Goal: Information Seeking & Learning: Compare options

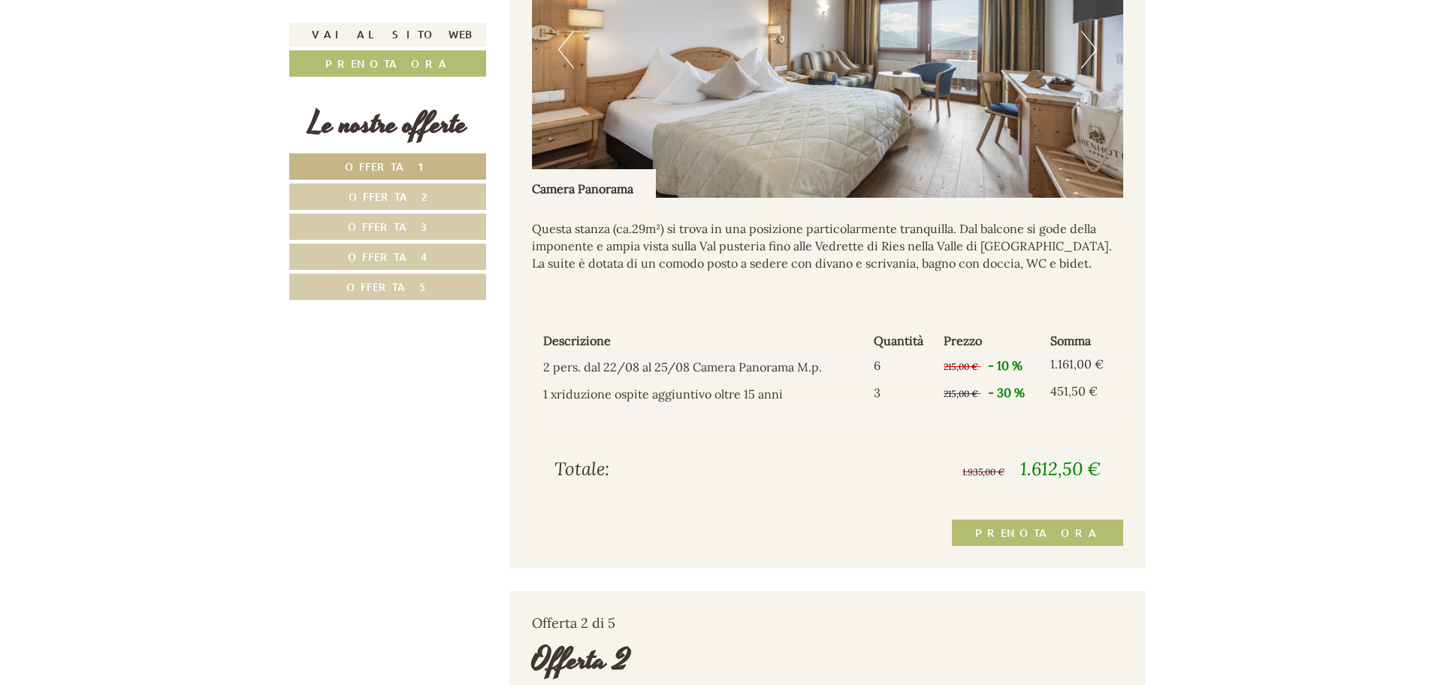
scroll to position [902, 0]
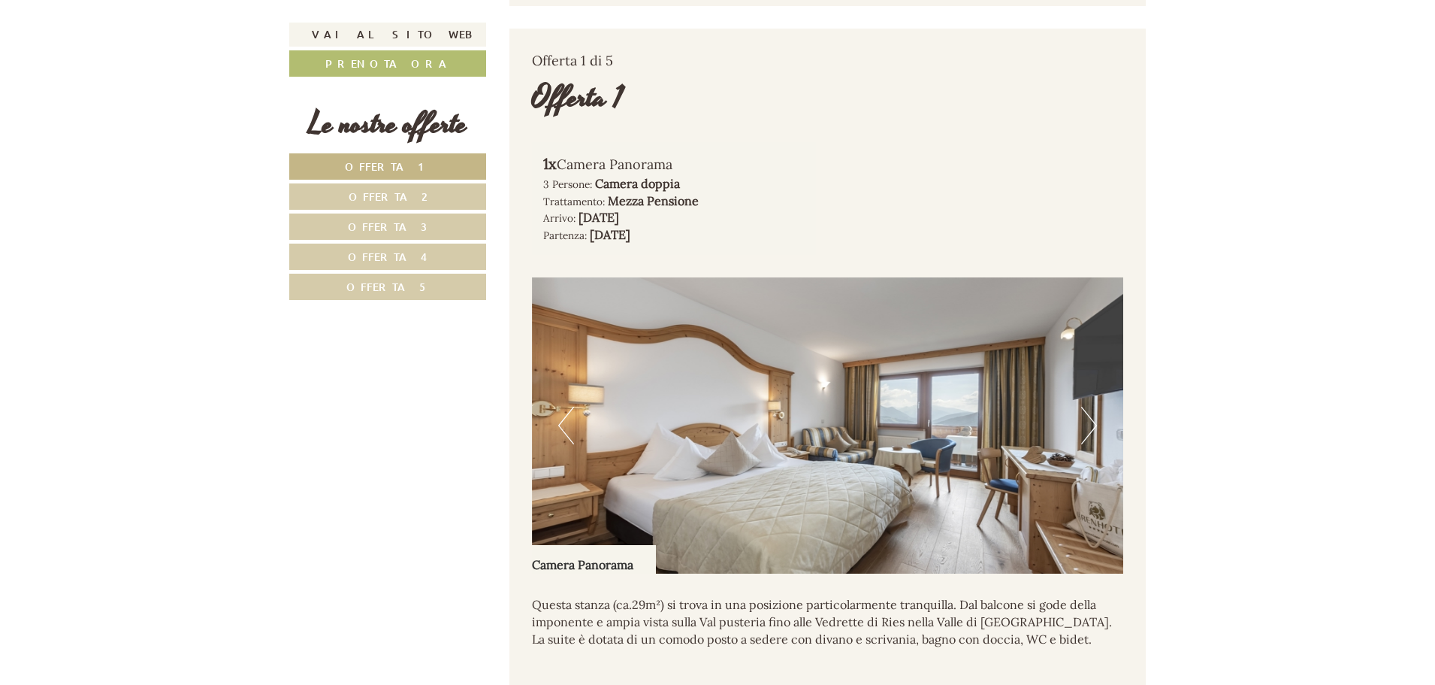
click at [1090, 421] on button "Next" at bounding box center [1089, 425] width 16 height 38
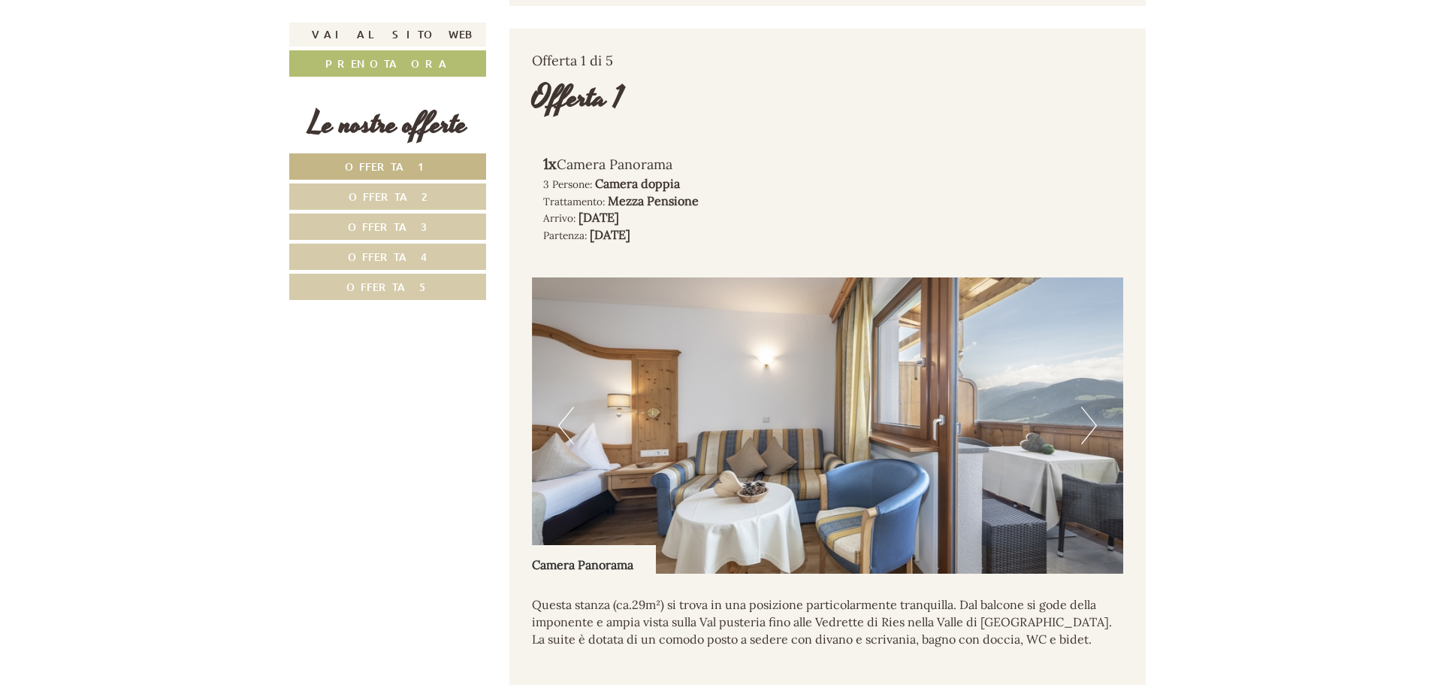
click at [1090, 421] on button "Next" at bounding box center [1089, 425] width 16 height 38
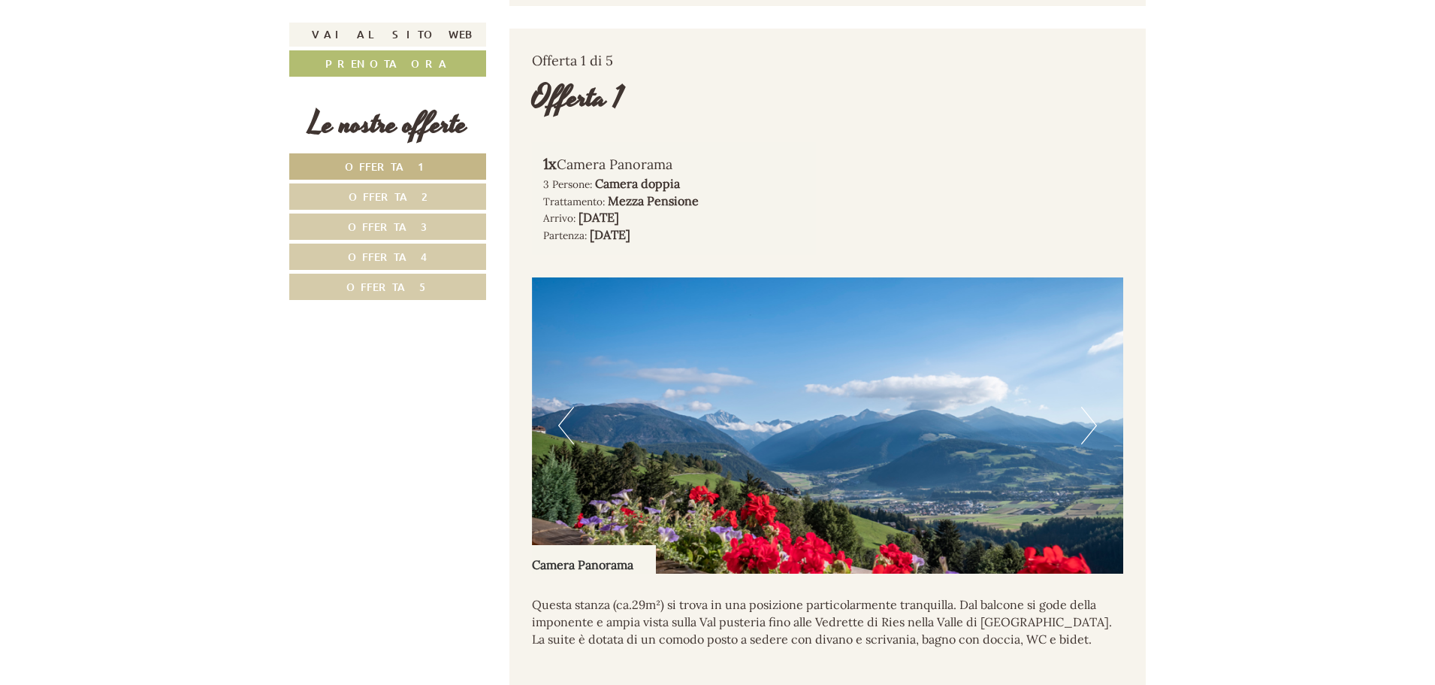
click at [1090, 421] on button "Next" at bounding box center [1089, 425] width 16 height 38
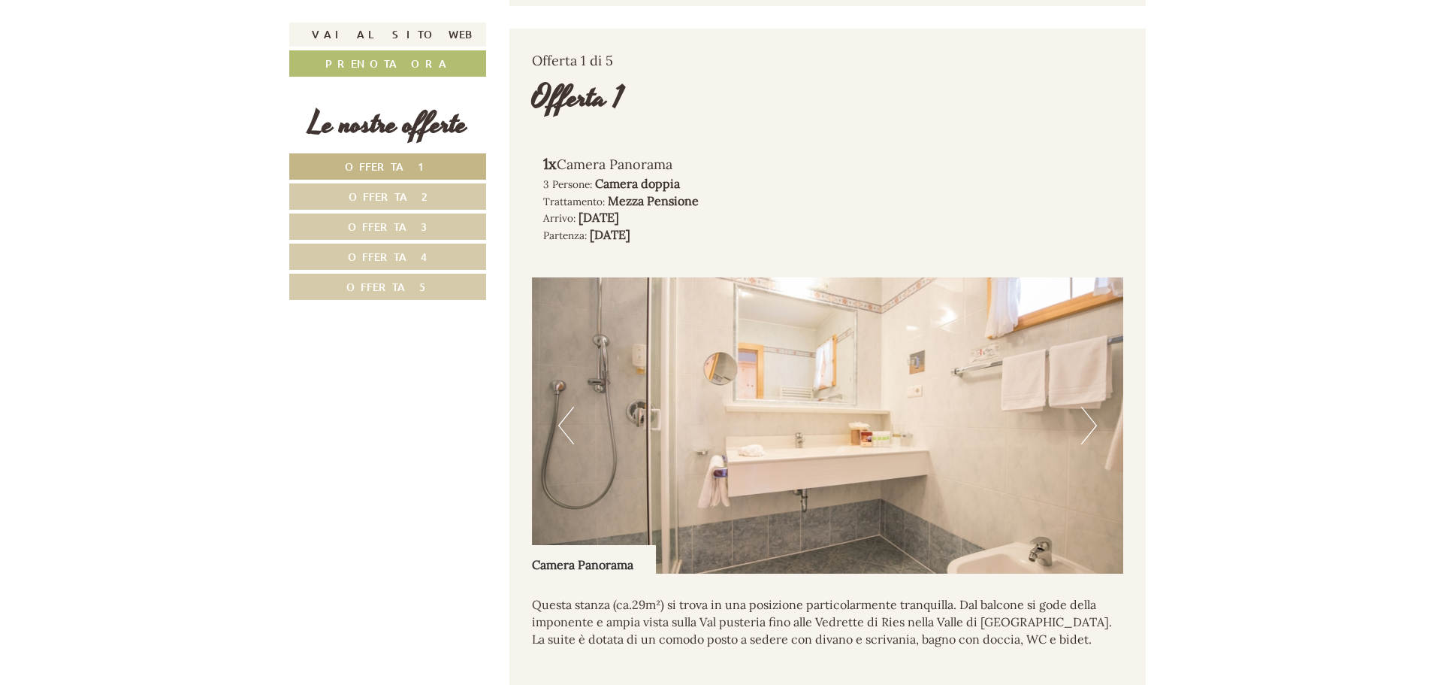
click at [1090, 421] on button "Next" at bounding box center [1089, 425] width 16 height 38
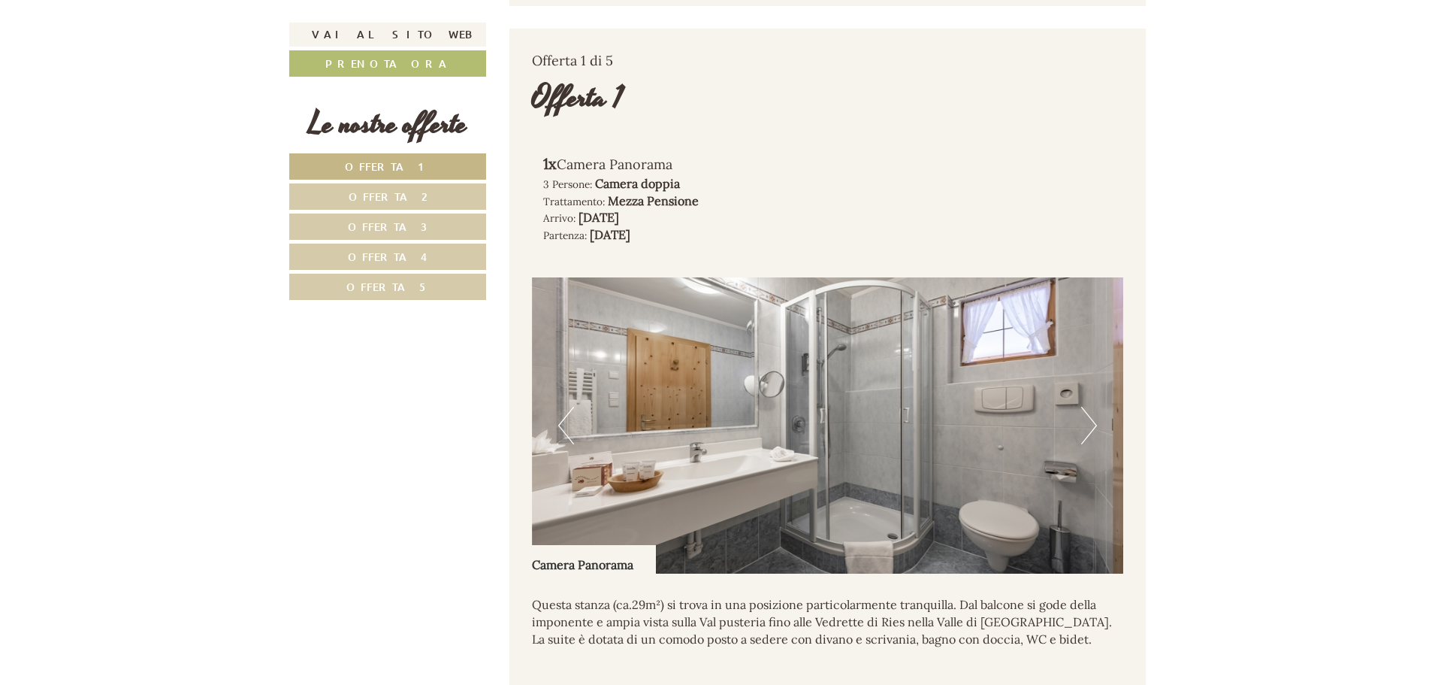
click at [1090, 421] on button "Next" at bounding box center [1089, 425] width 16 height 38
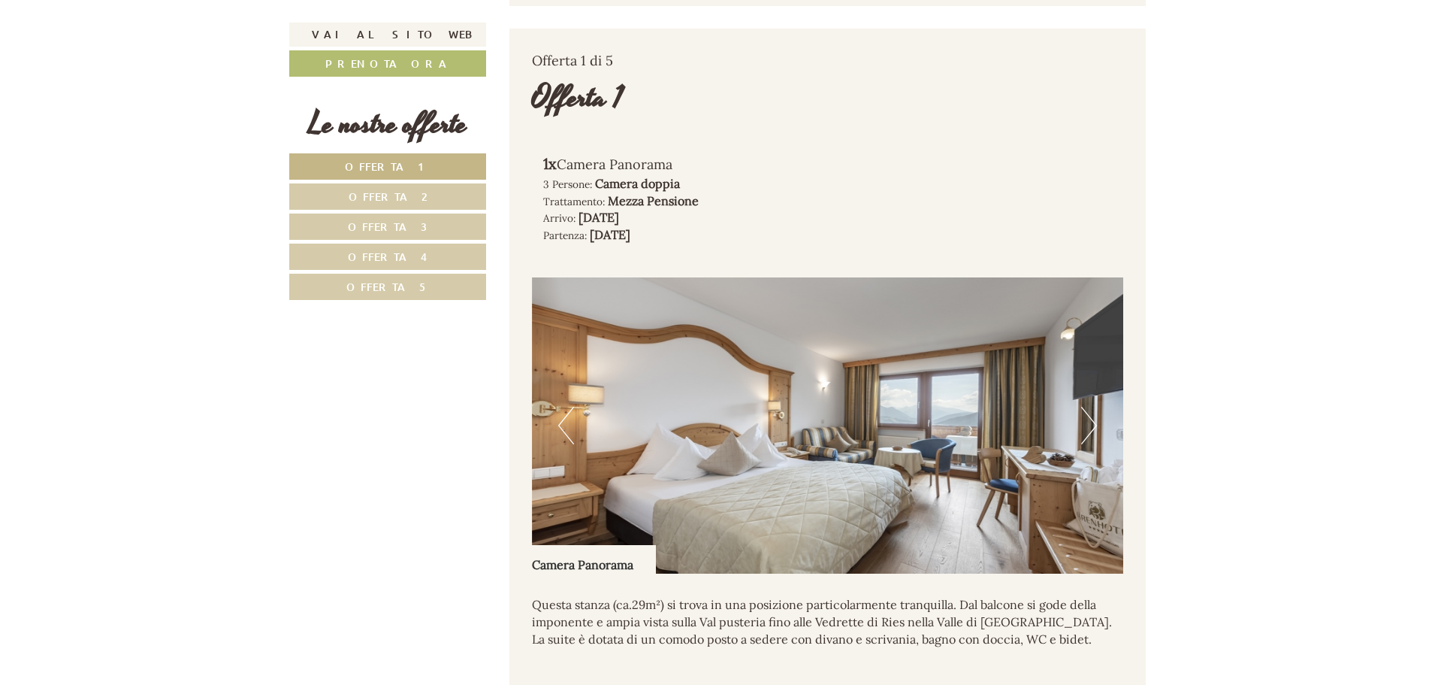
click at [1090, 421] on button "Next" at bounding box center [1089, 425] width 16 height 38
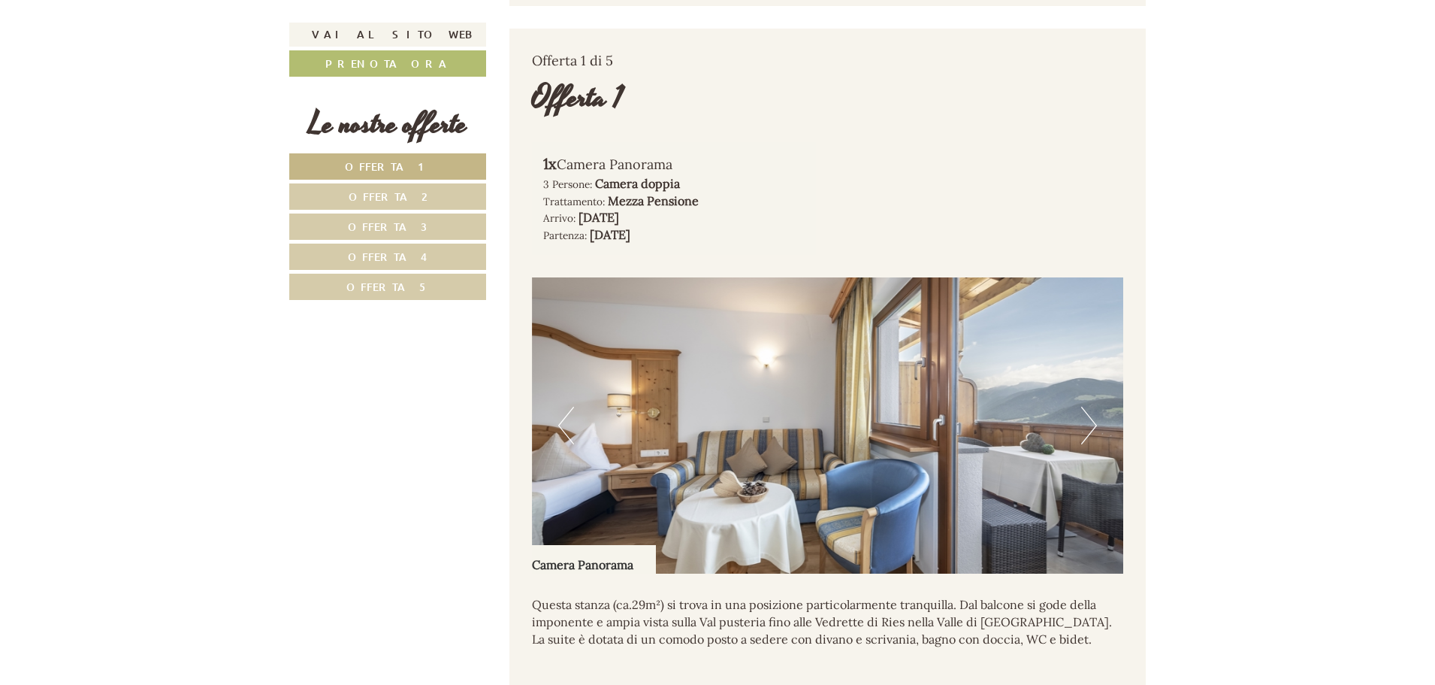
click at [1090, 421] on button "Next" at bounding box center [1089, 425] width 16 height 38
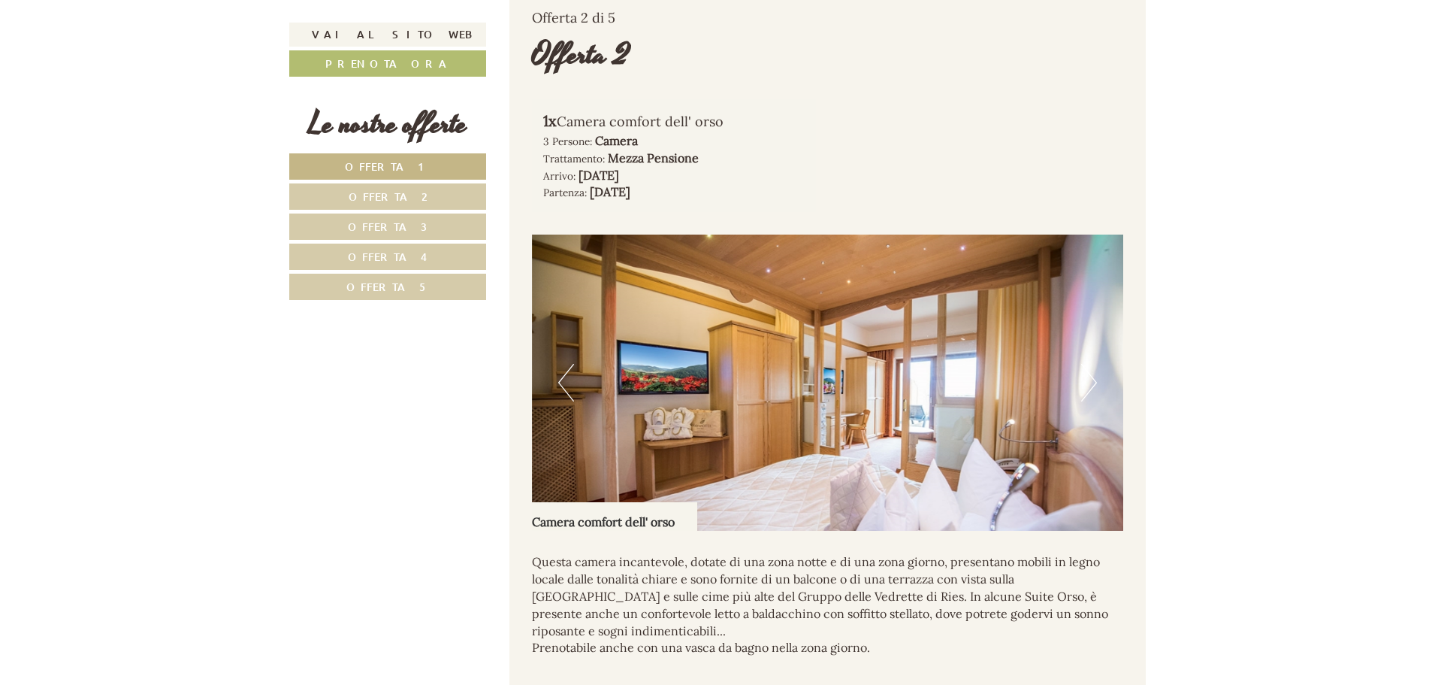
scroll to position [2104, 0]
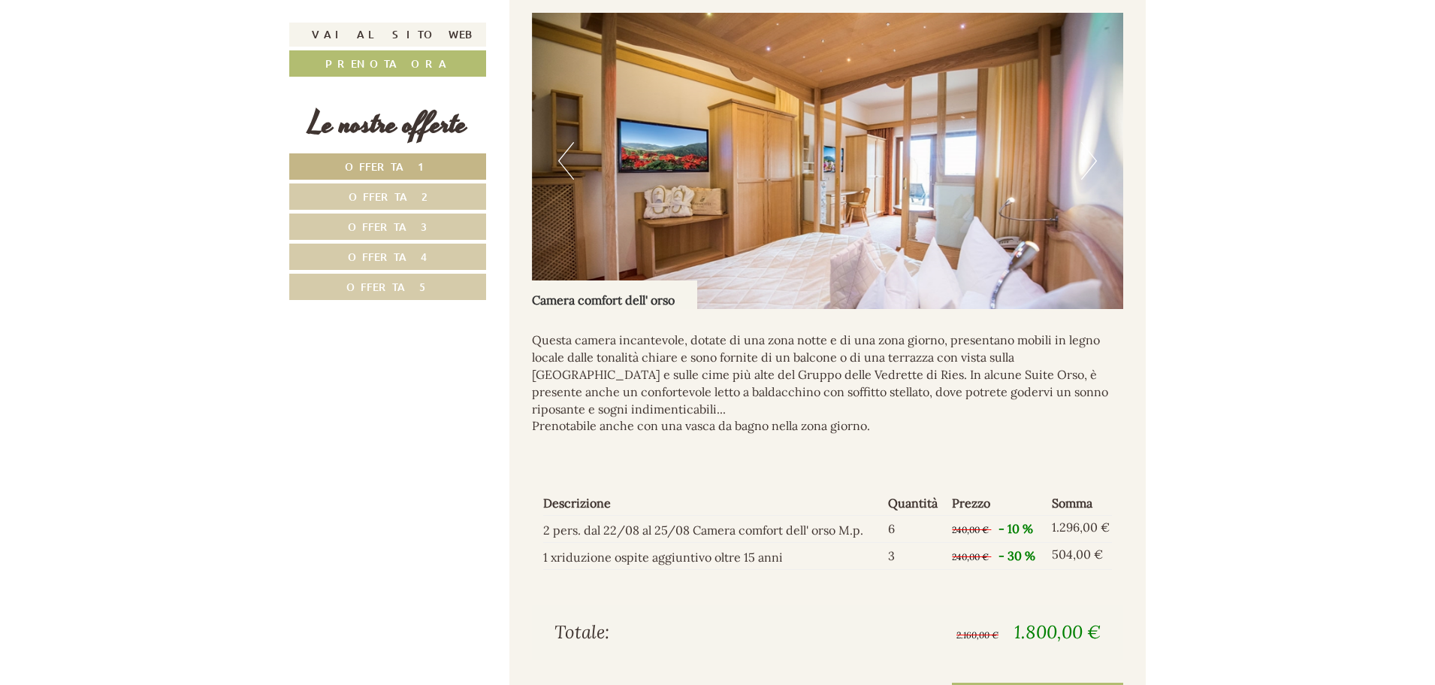
click at [1085, 154] on button "Next" at bounding box center [1089, 161] width 16 height 38
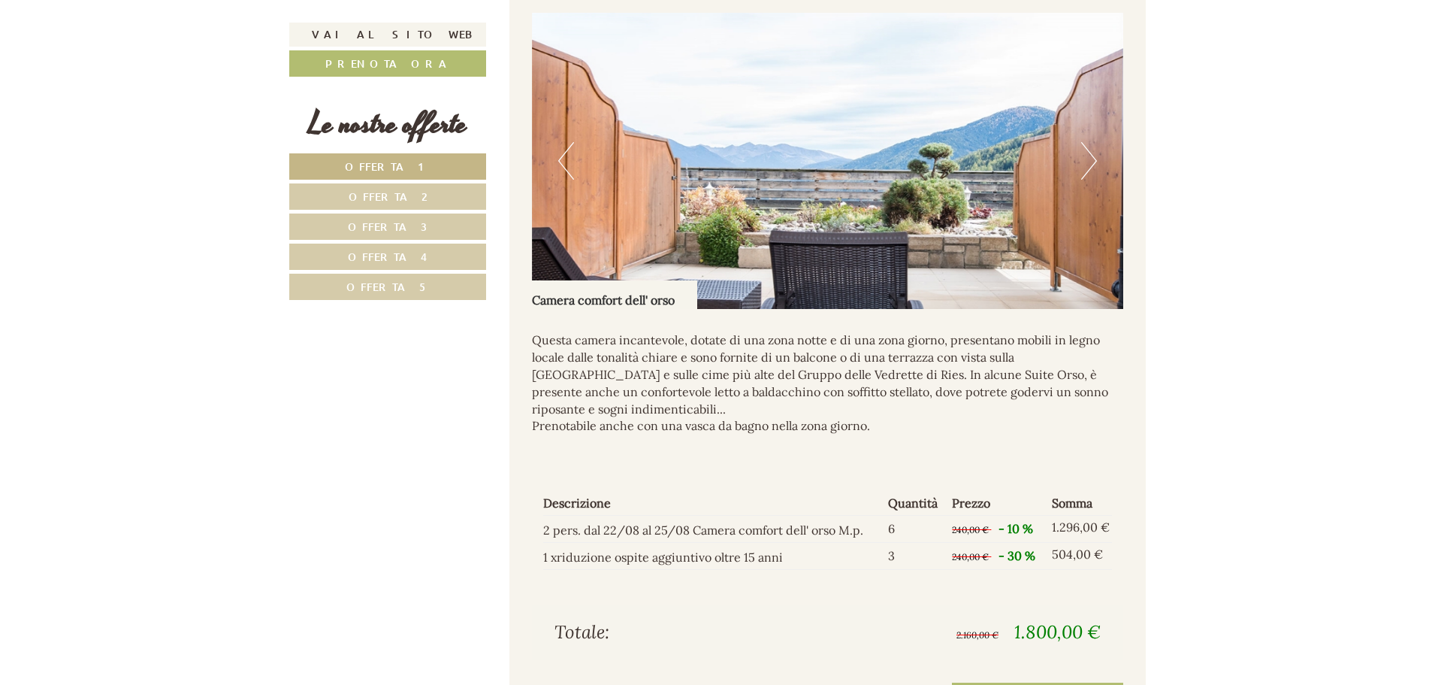
click at [1085, 154] on button "Next" at bounding box center [1089, 161] width 16 height 38
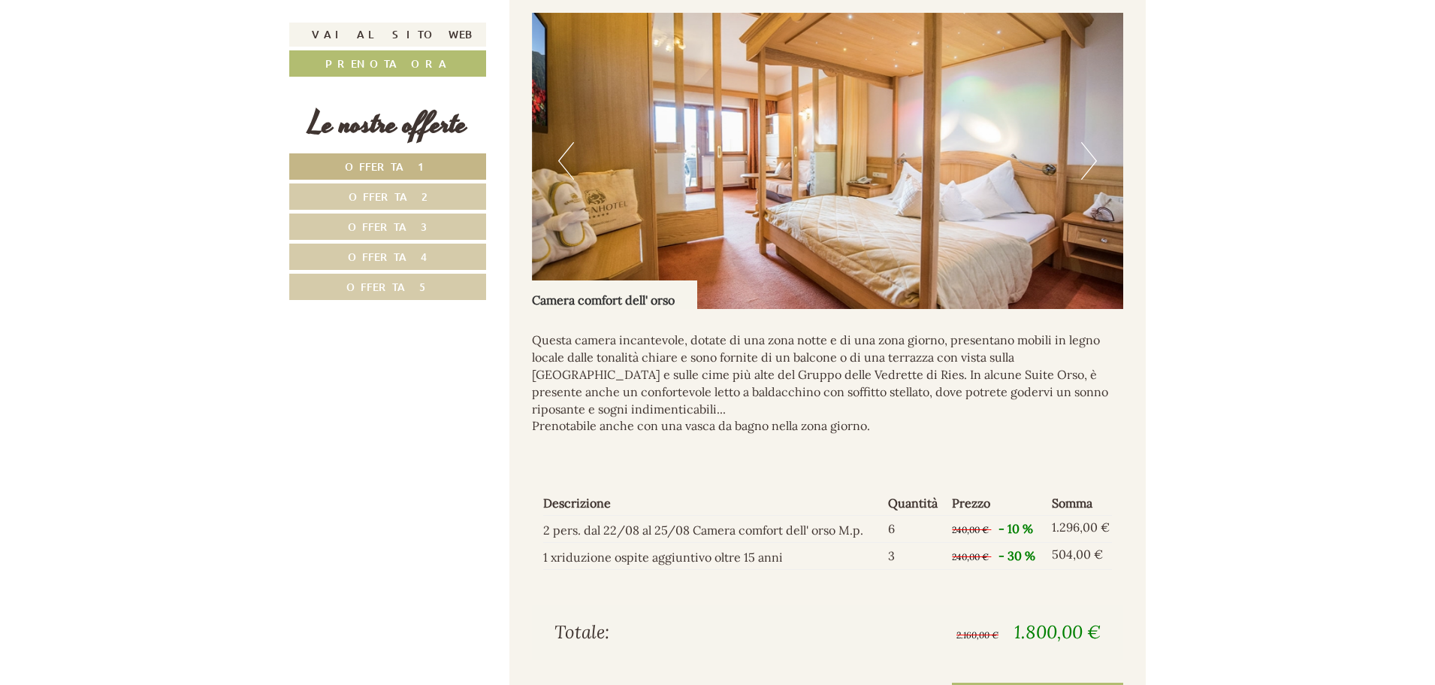
click at [1085, 154] on button "Next" at bounding box center [1089, 161] width 16 height 38
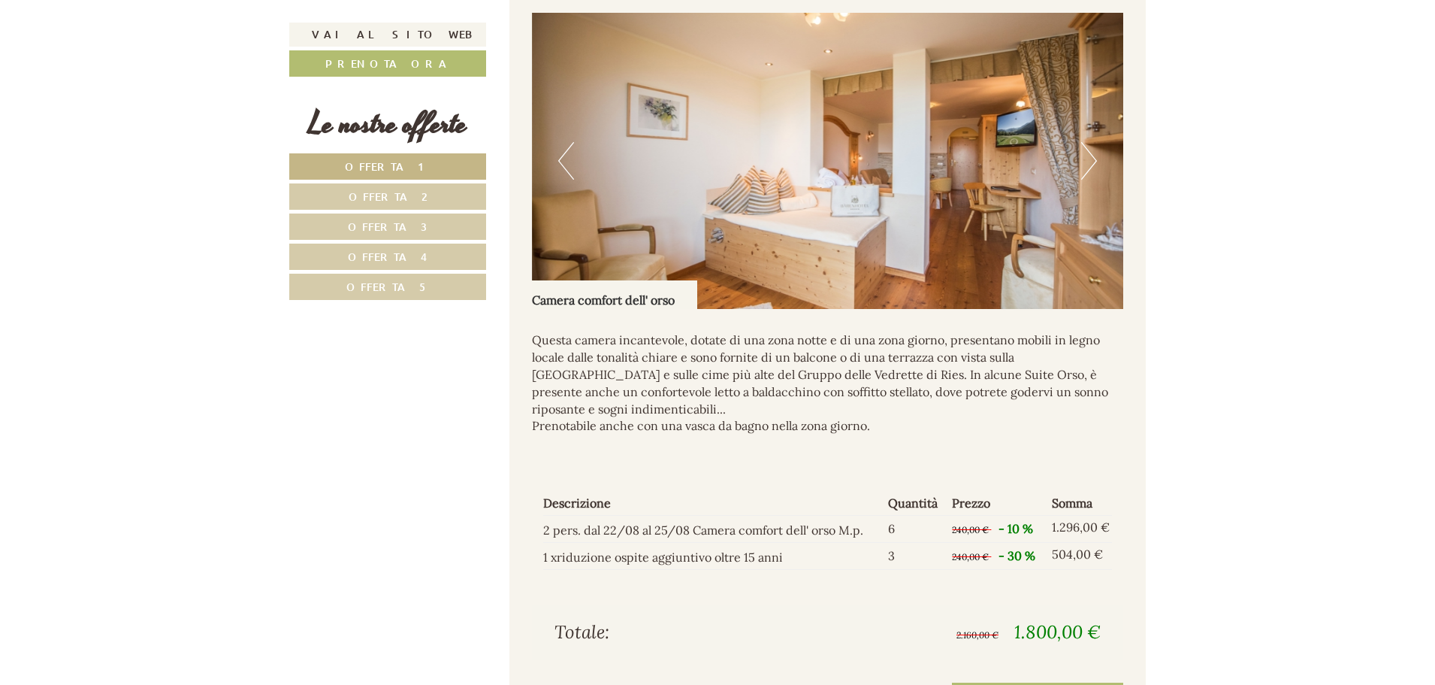
click at [1085, 154] on button "Next" at bounding box center [1089, 161] width 16 height 38
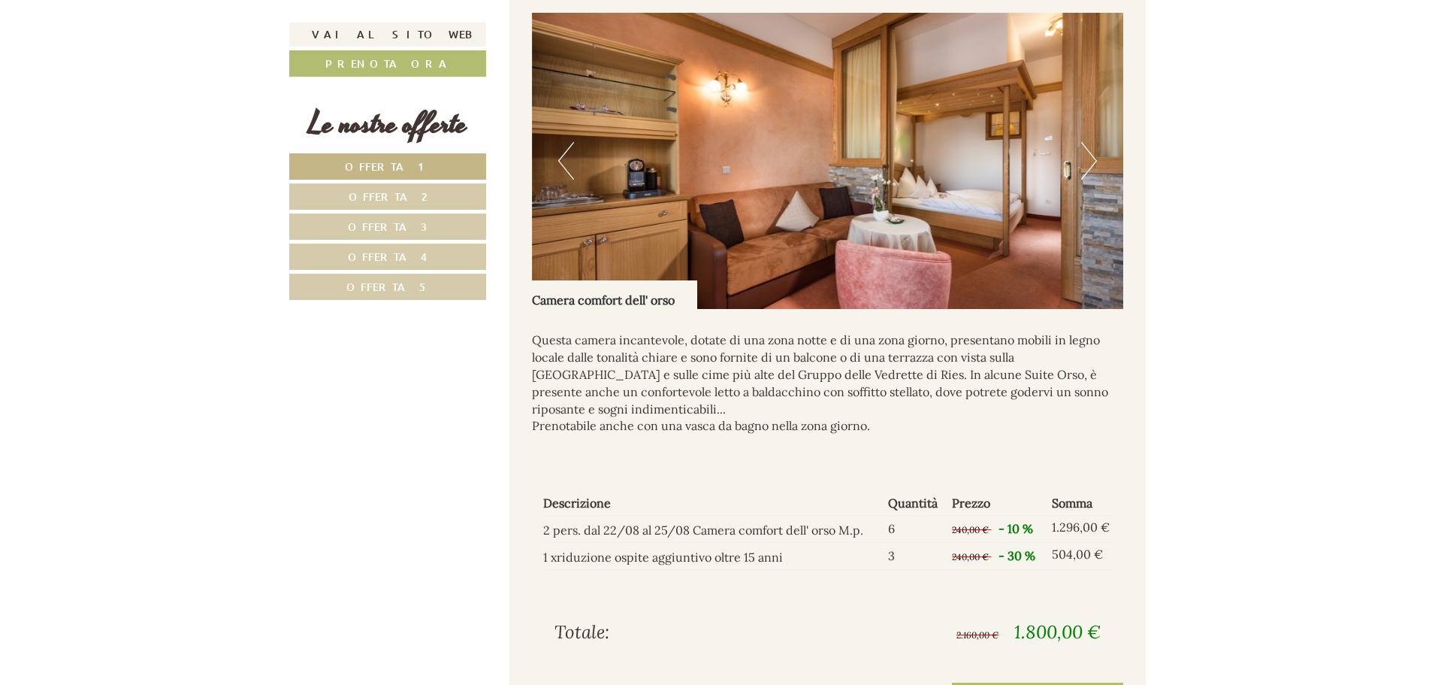
click at [1086, 154] on button "Next" at bounding box center [1089, 161] width 16 height 38
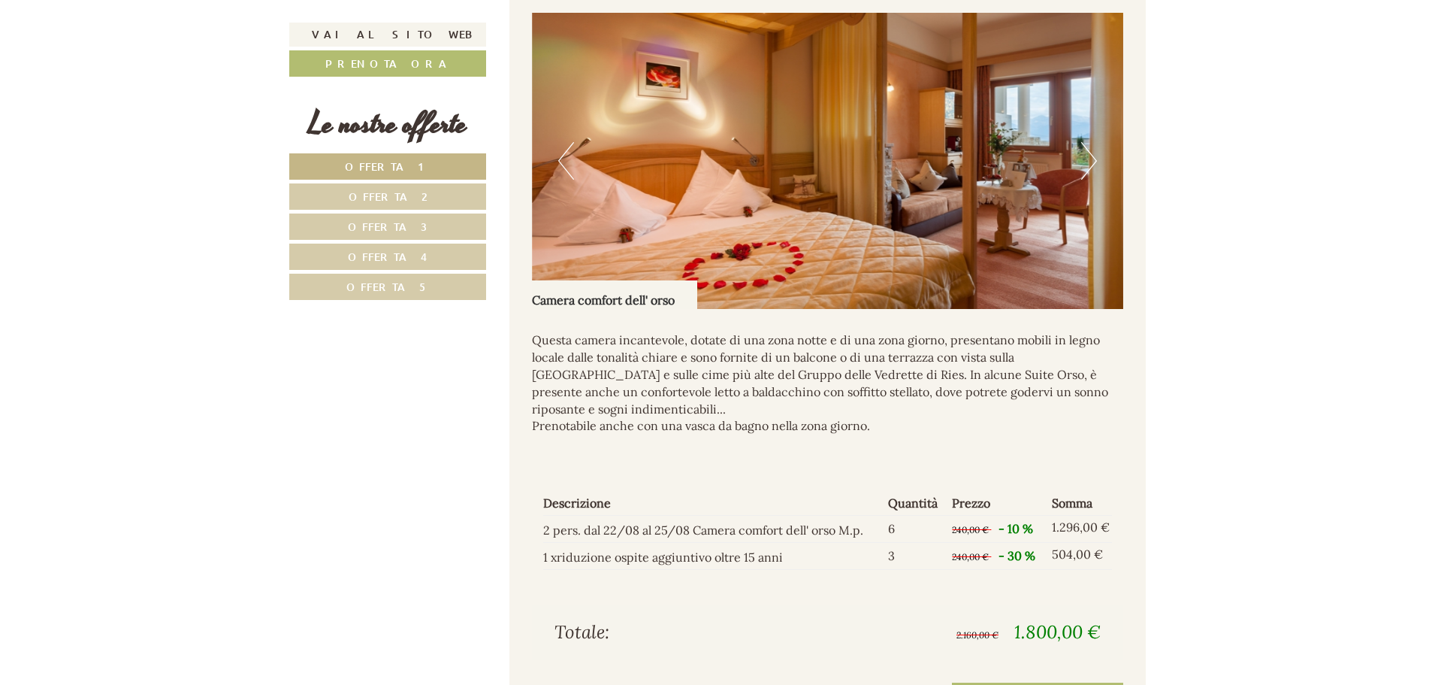
click at [1086, 154] on button "Next" at bounding box center [1089, 161] width 16 height 38
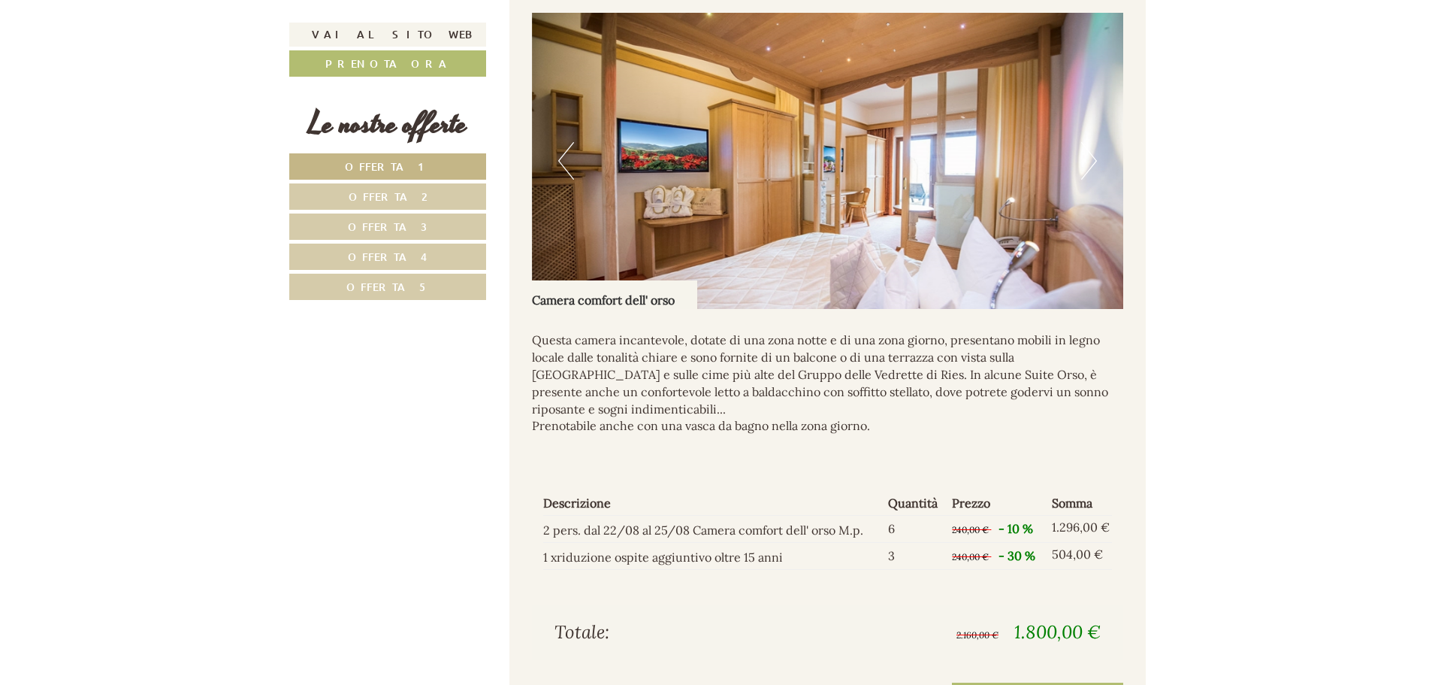
click at [1086, 154] on button "Next" at bounding box center [1089, 161] width 16 height 38
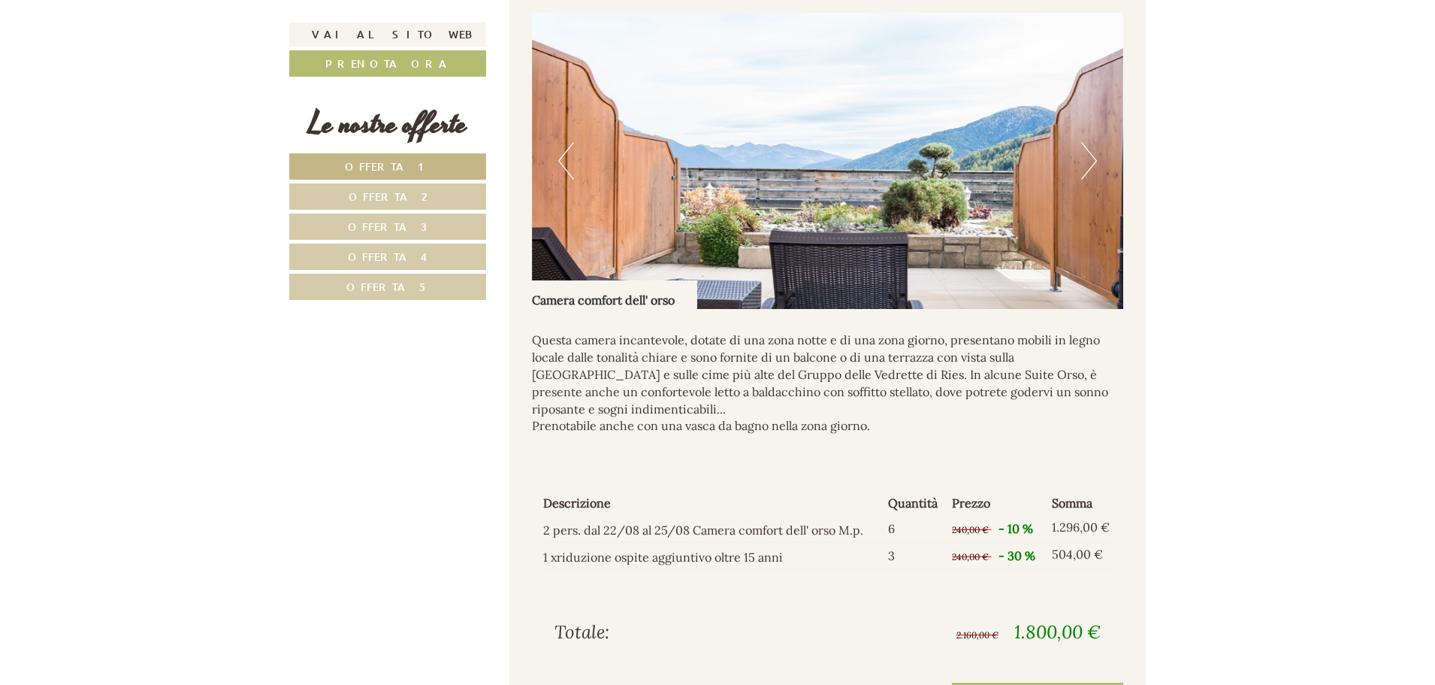
click at [1086, 154] on button "Next" at bounding box center [1089, 161] width 16 height 38
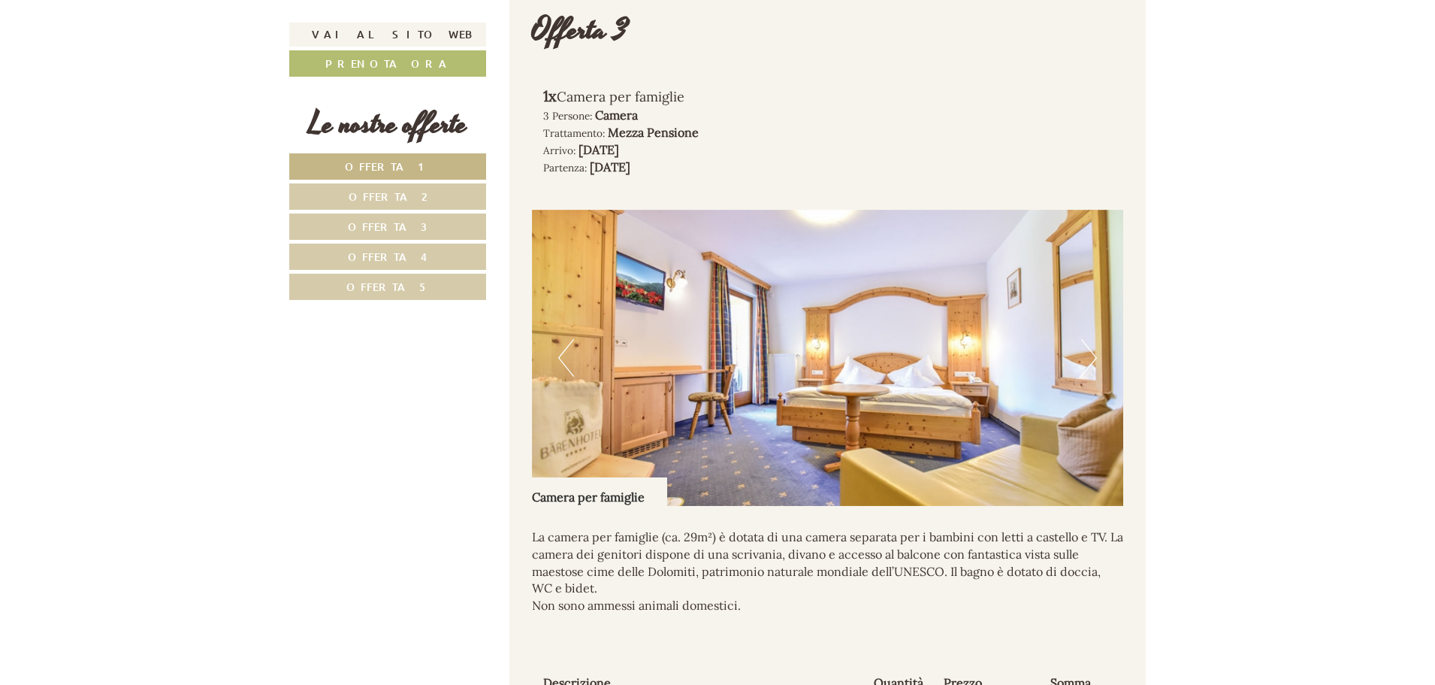
scroll to position [2855, 0]
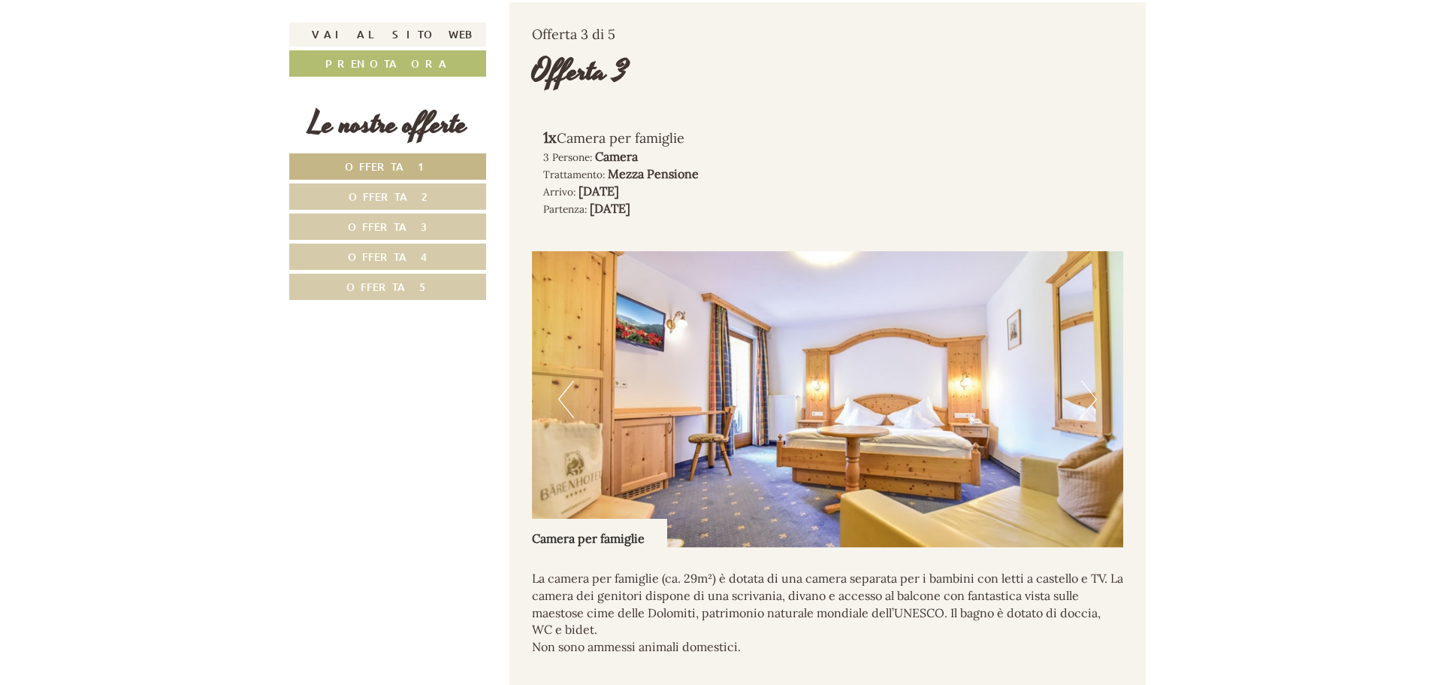
click at [1088, 399] on button "Next" at bounding box center [1089, 399] width 16 height 38
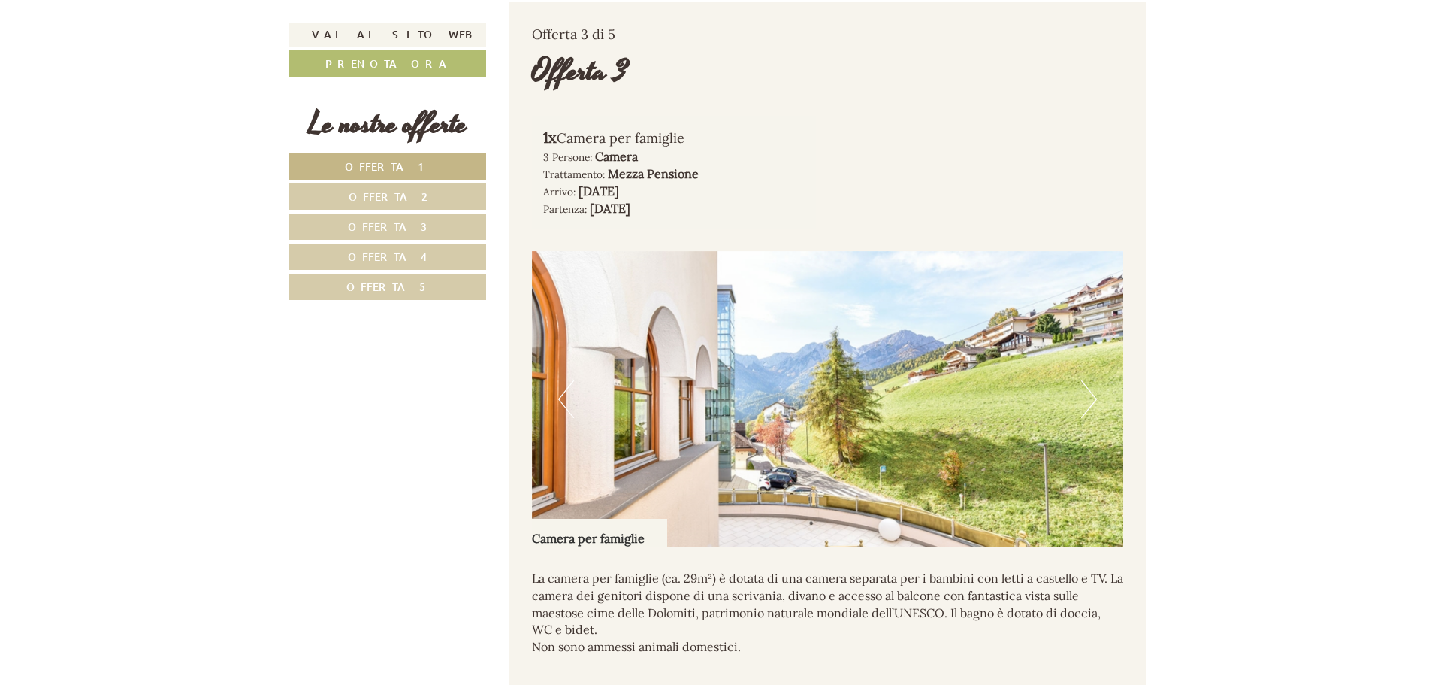
click at [1088, 397] on button "Next" at bounding box center [1089, 399] width 16 height 38
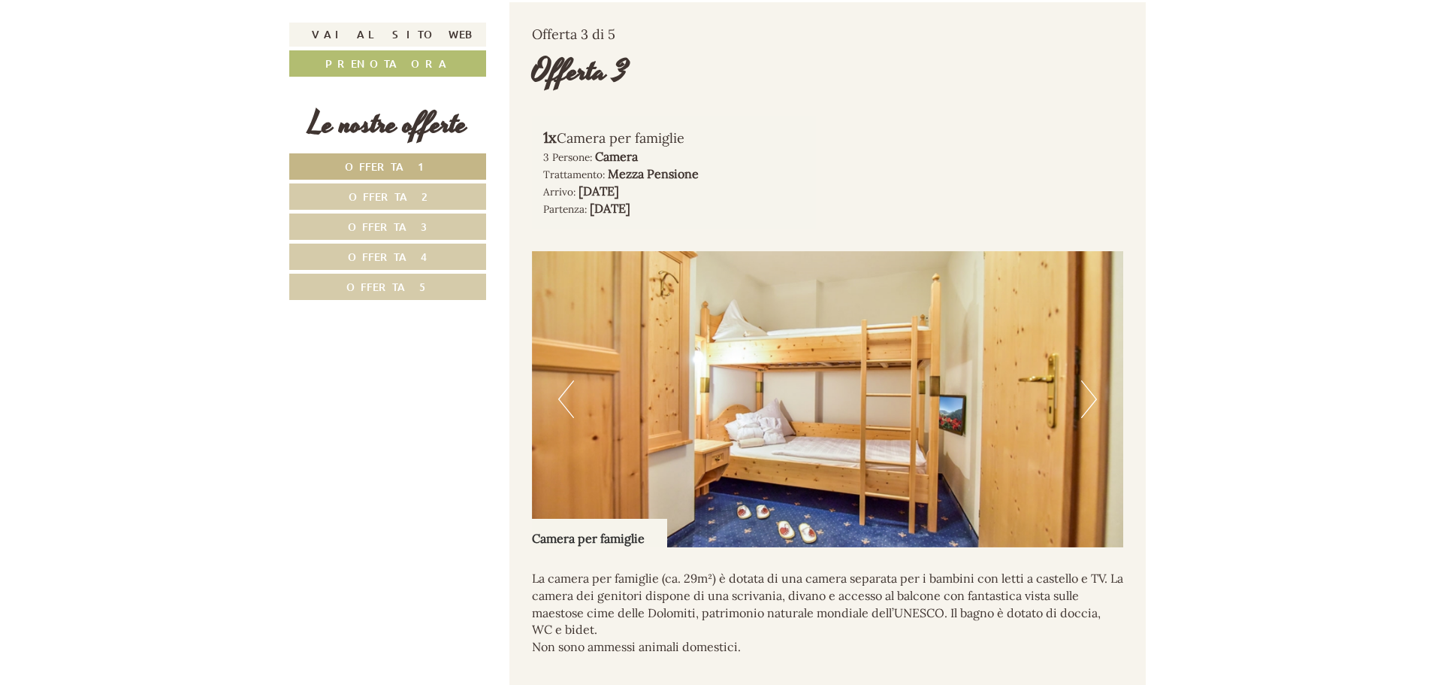
click at [1088, 397] on button "Next" at bounding box center [1089, 399] width 16 height 38
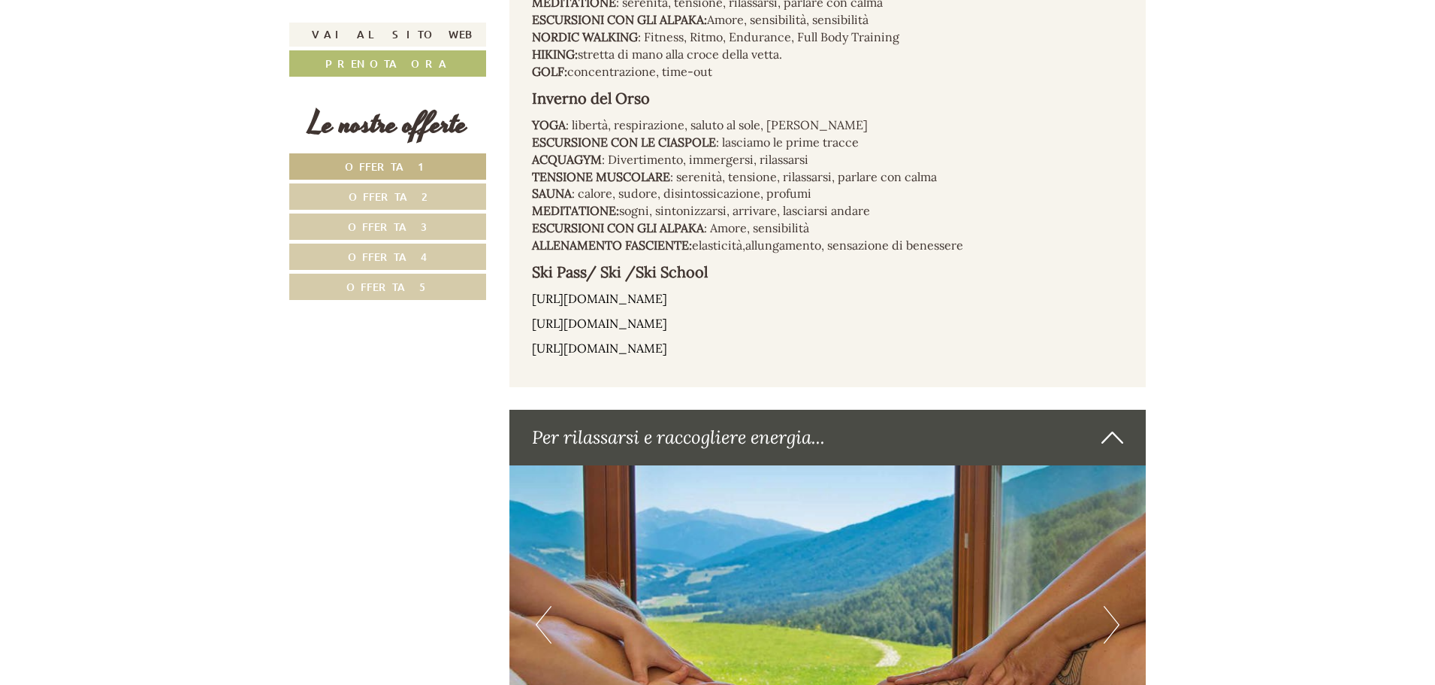
scroll to position [4734, 0]
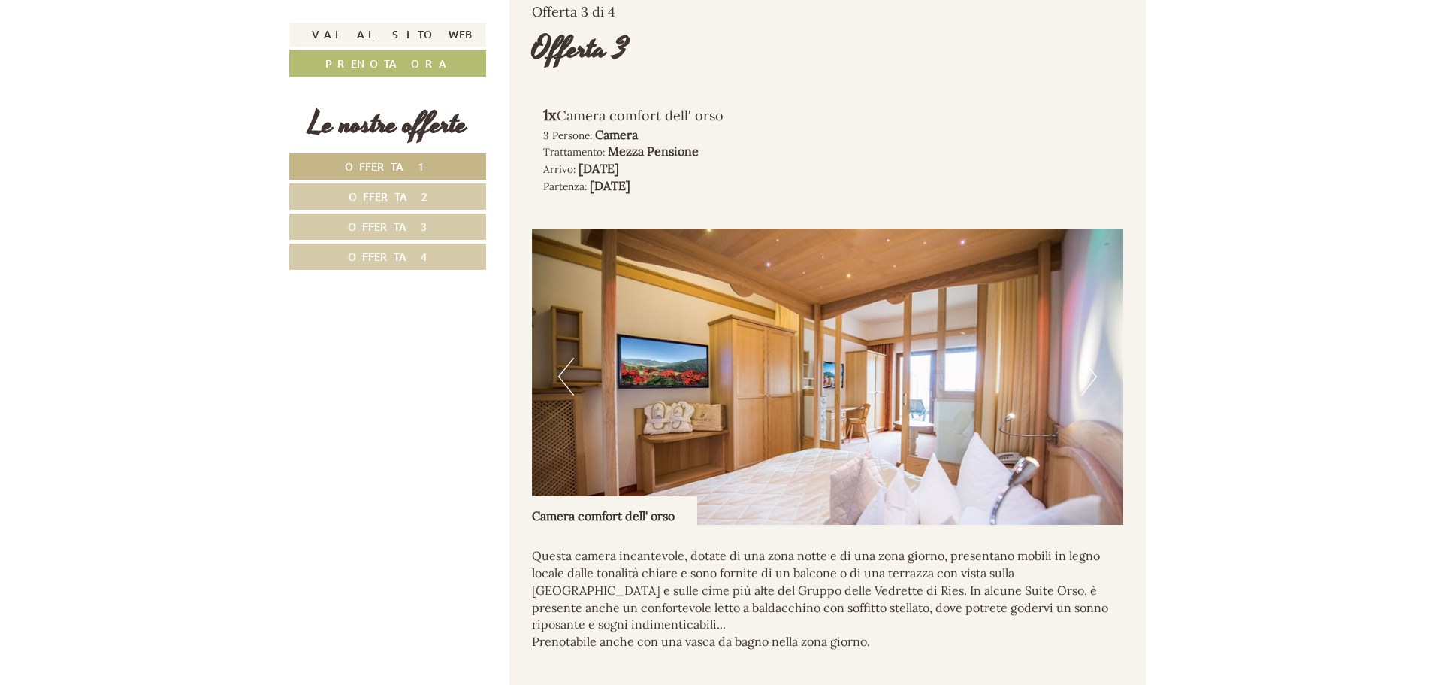
scroll to position [2930, 0]
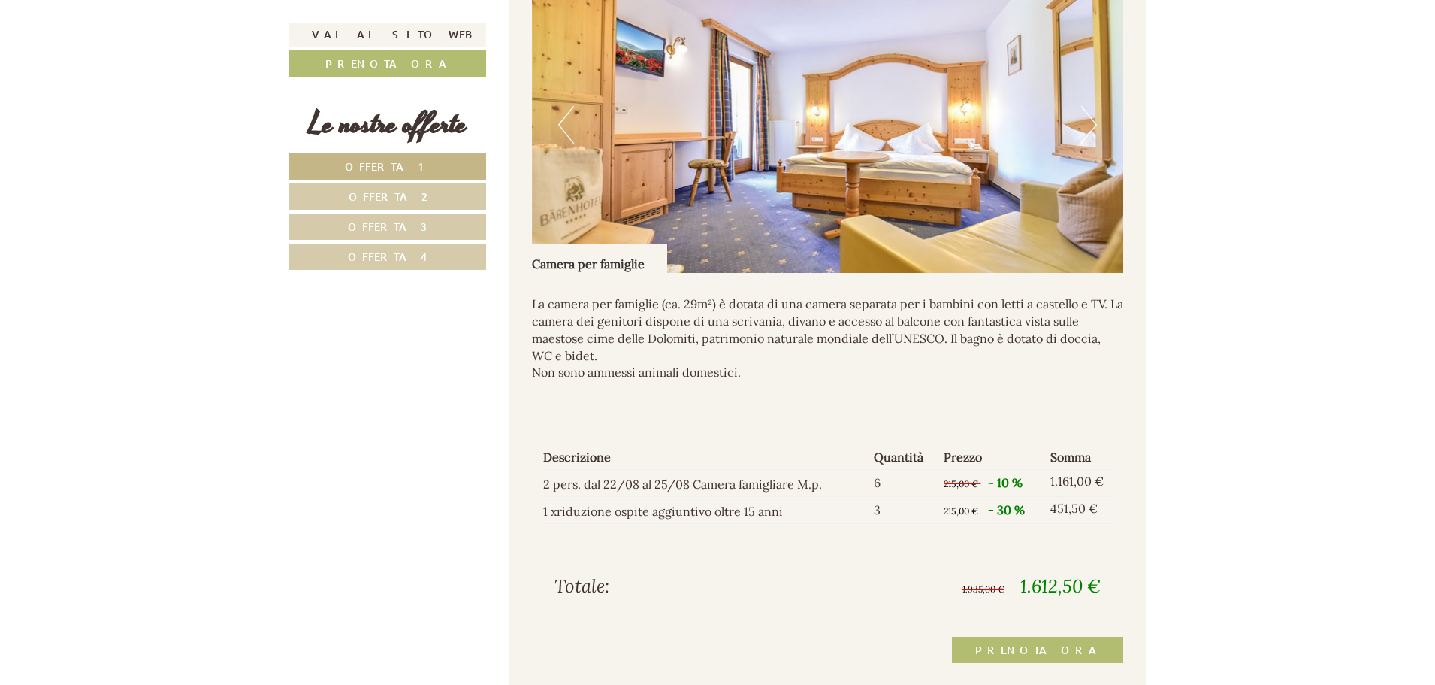
scroll to position [1199, 0]
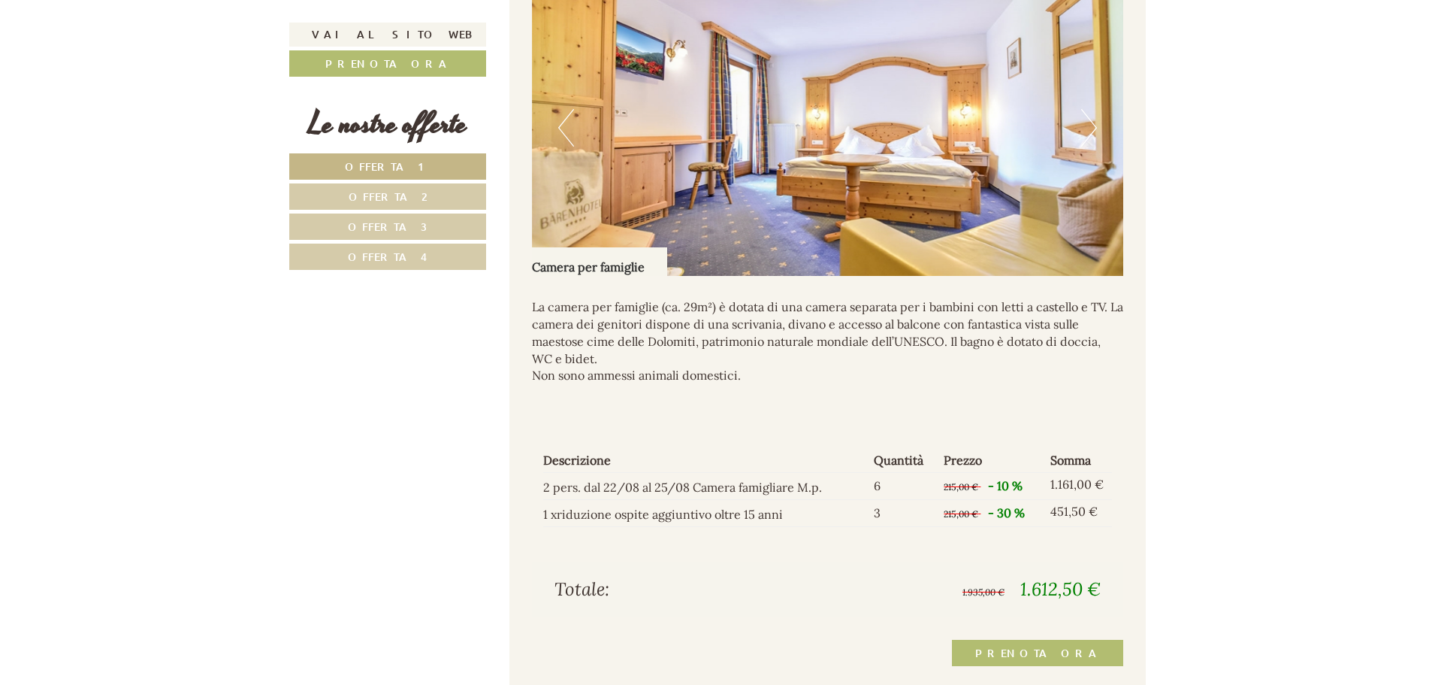
click at [1084, 133] on button "Next" at bounding box center [1089, 128] width 16 height 38
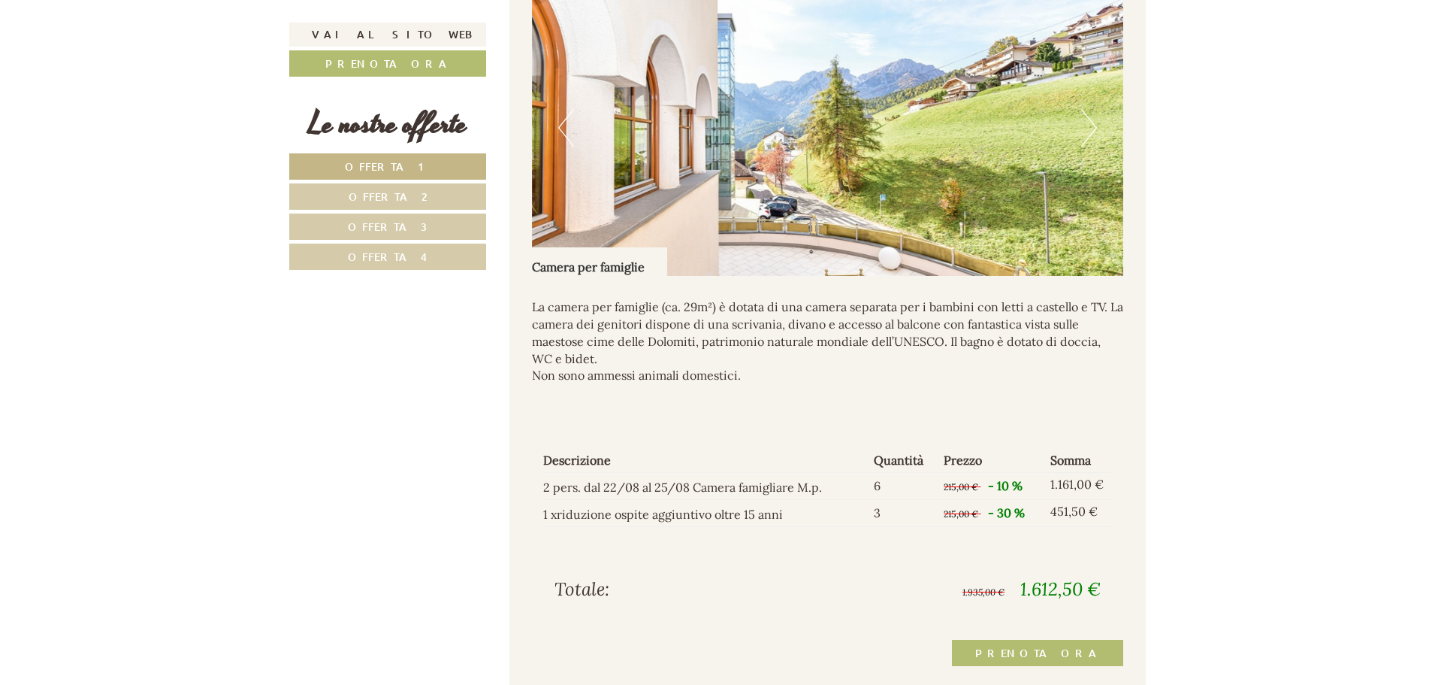
click at [1086, 133] on button "Next" at bounding box center [1089, 128] width 16 height 38
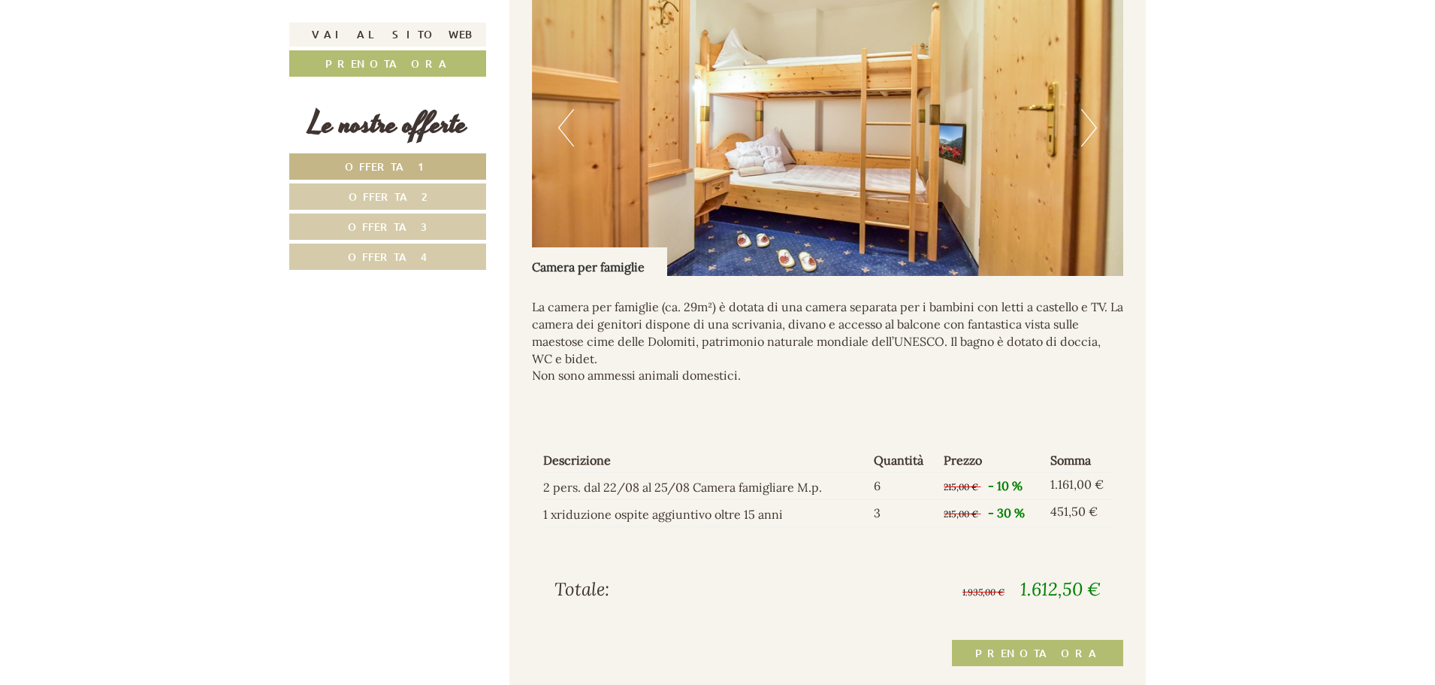
click at [1086, 133] on button "Next" at bounding box center [1089, 128] width 16 height 38
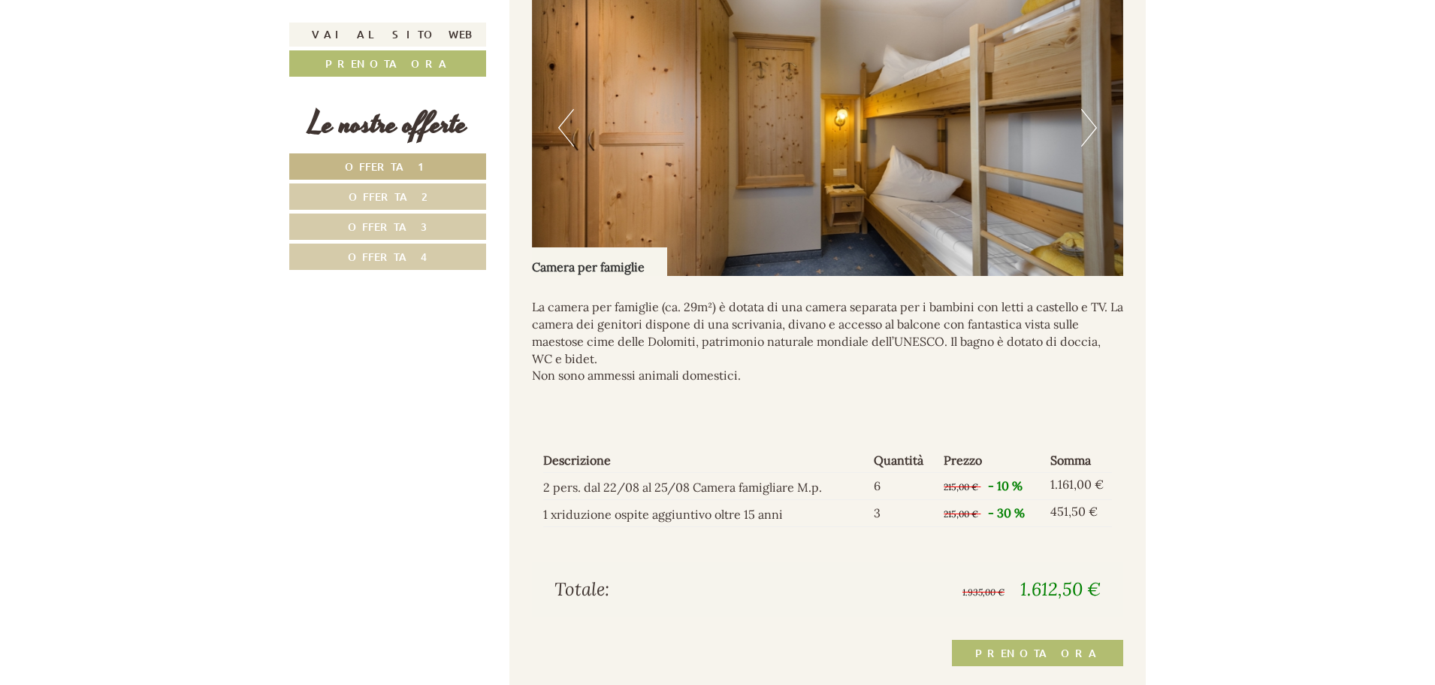
click at [1086, 133] on button "Next" at bounding box center [1089, 128] width 16 height 38
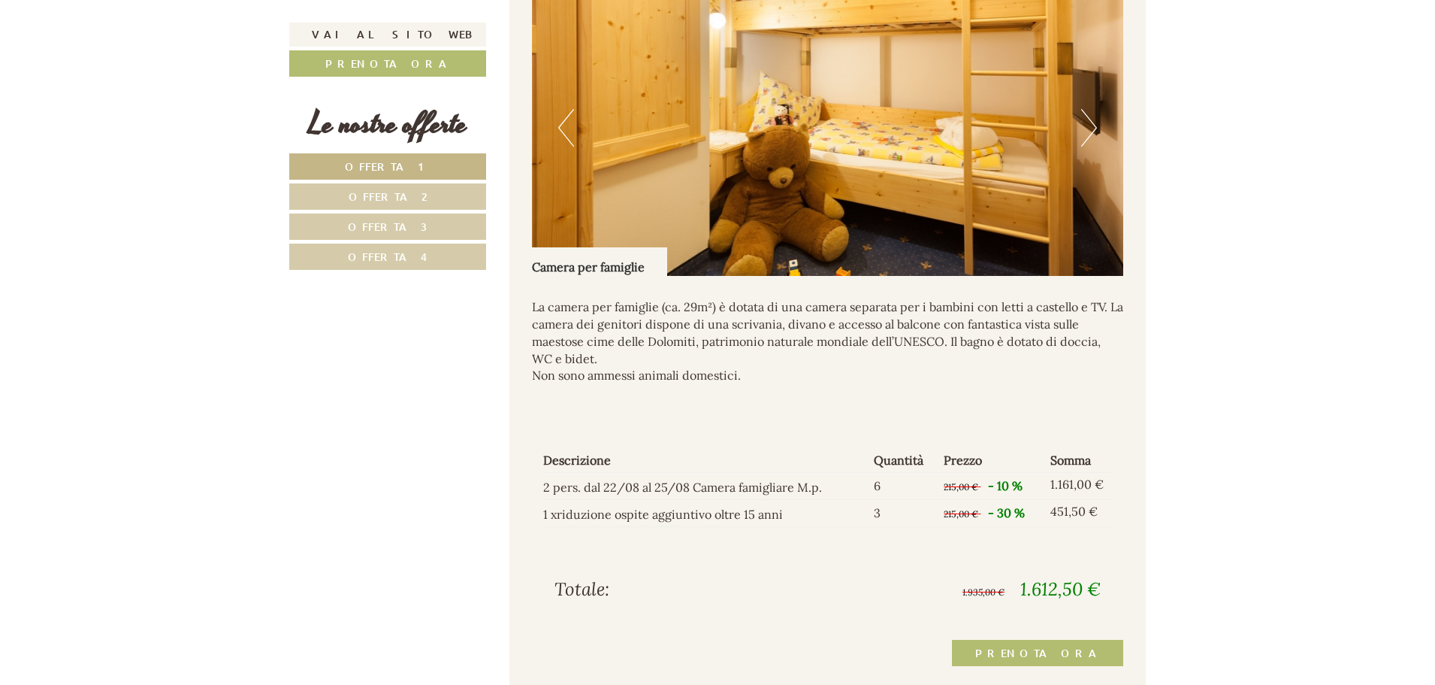
click at [423, 195] on link "Offerta 2" at bounding box center [387, 196] width 197 height 26
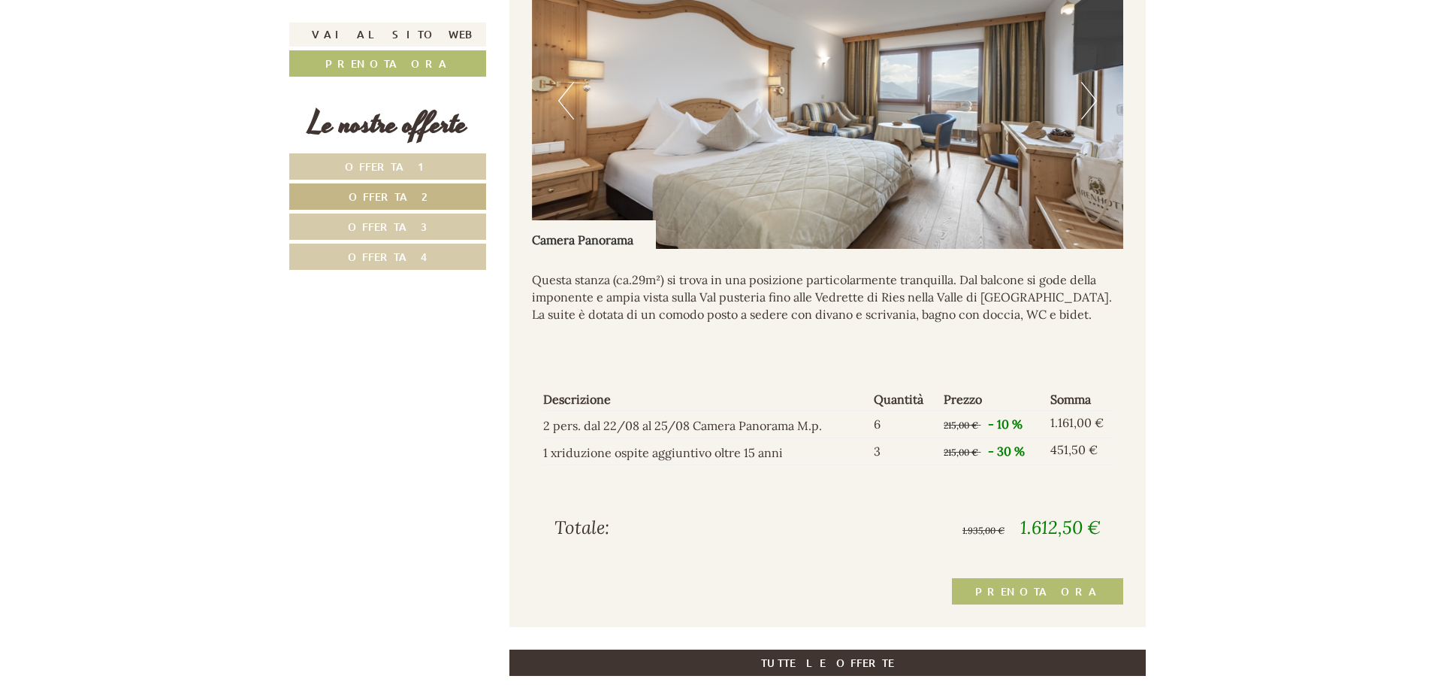
scroll to position [1231, 0]
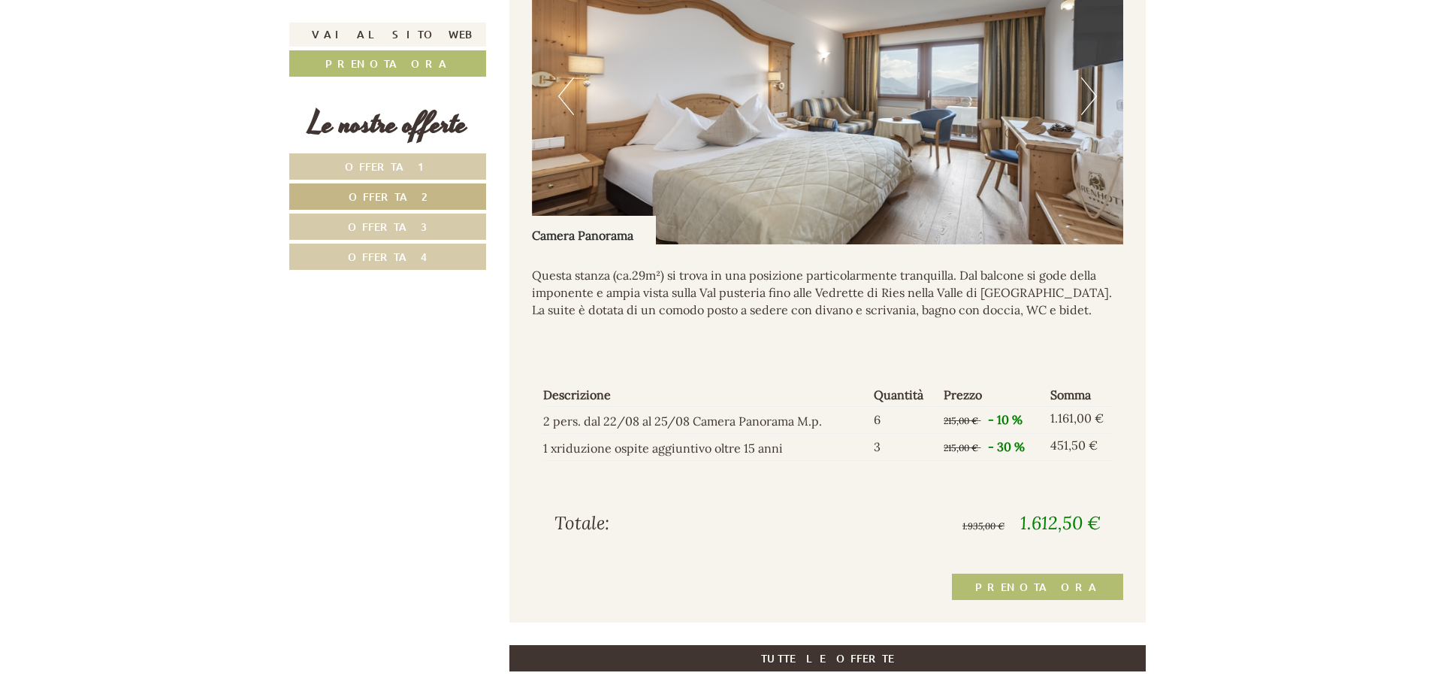
click at [444, 226] on link "Offerta 3" at bounding box center [387, 226] width 197 height 26
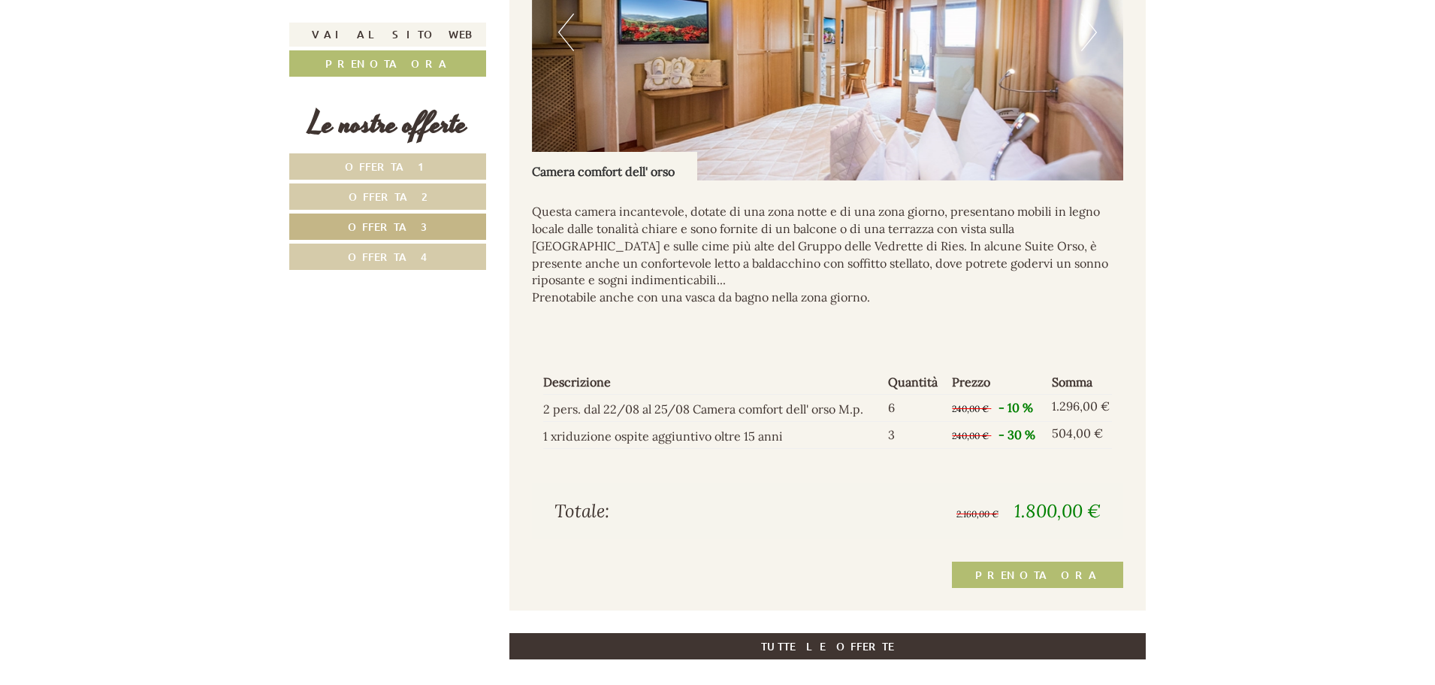
scroll to position [1306, 0]
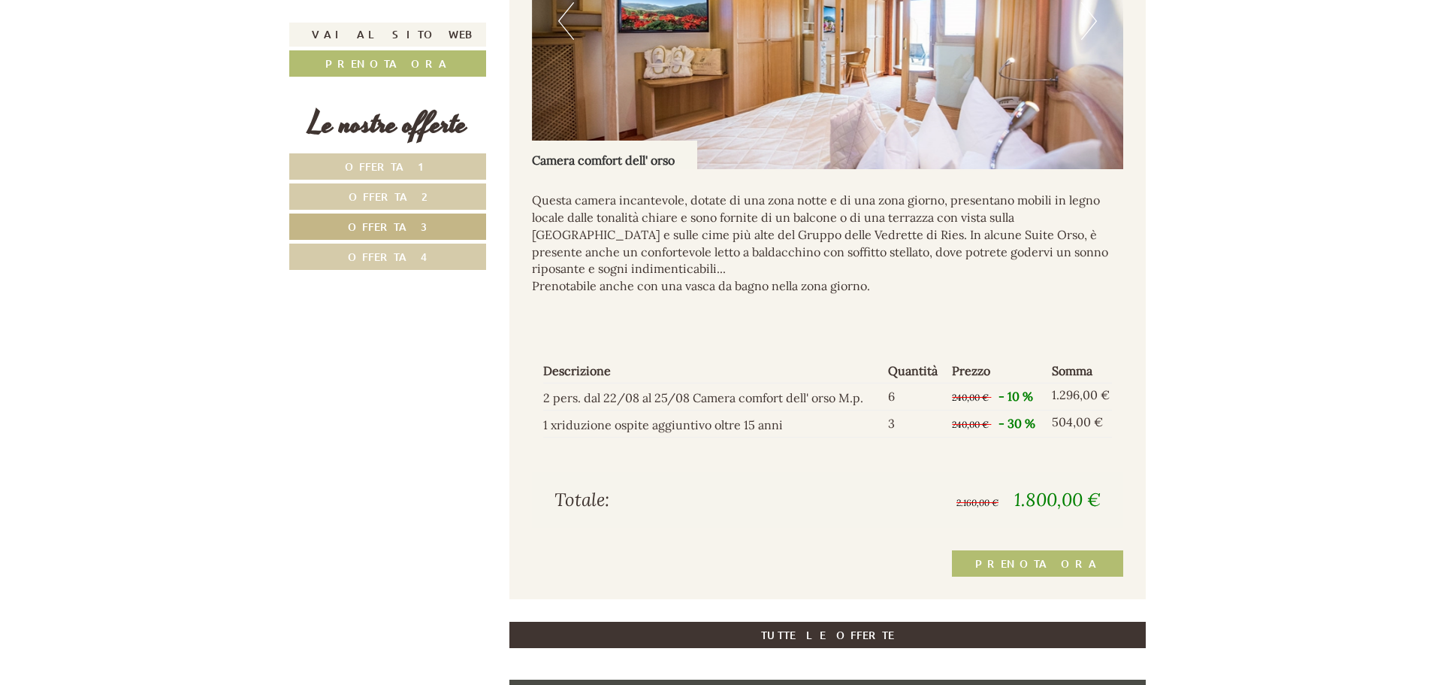
click at [358, 270] on div "Le nostre offerte Offerta 1 Offerta 2 Offerta 3 Offerta 4" at bounding box center [389, 195] width 201 height 184
click at [374, 256] on span "Offerta 4" at bounding box center [388, 256] width 80 height 14
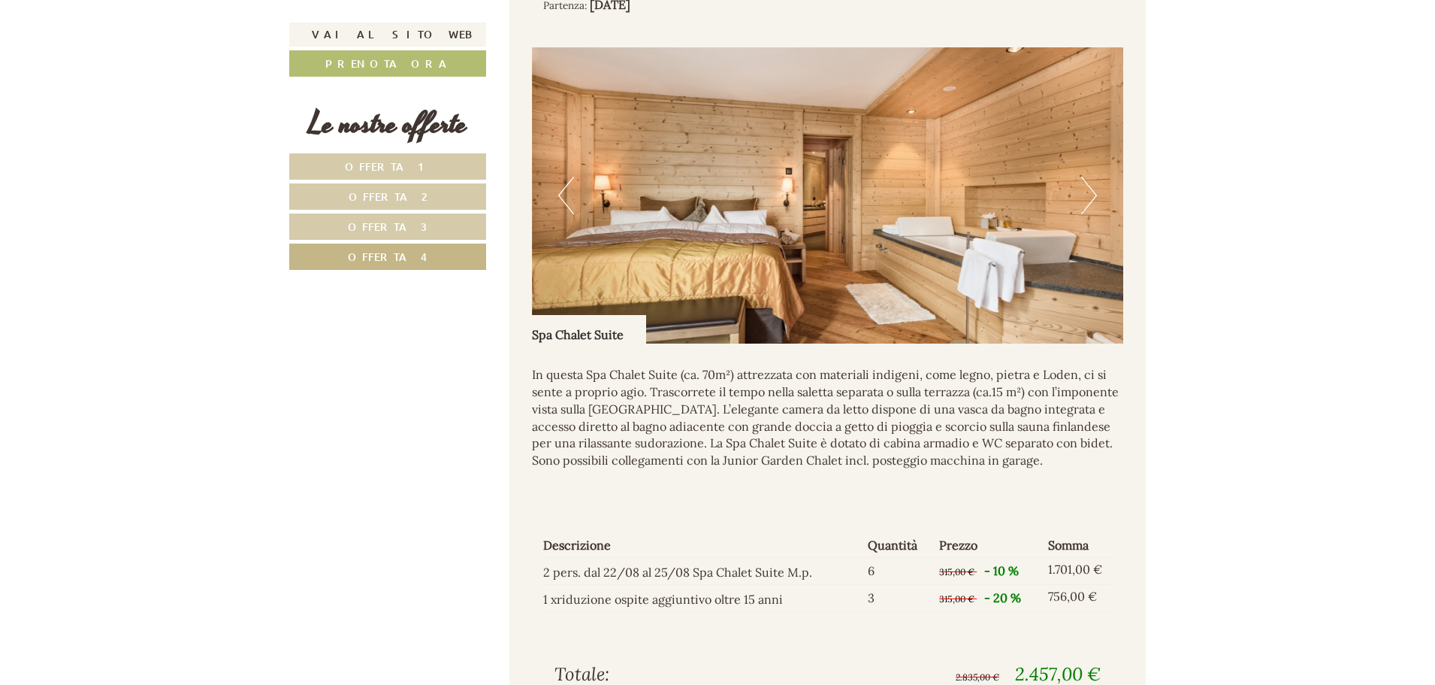
scroll to position [1156, 0]
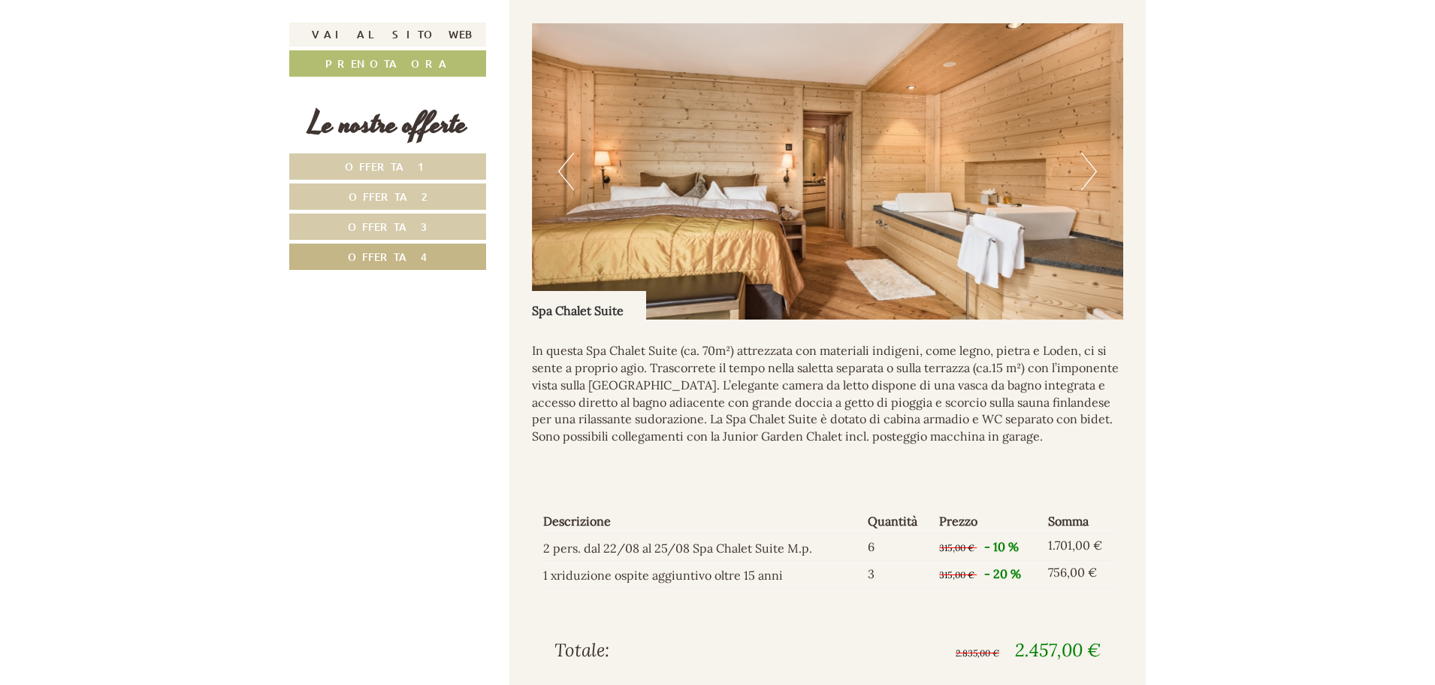
click at [1083, 166] on button "Next" at bounding box center [1089, 172] width 16 height 38
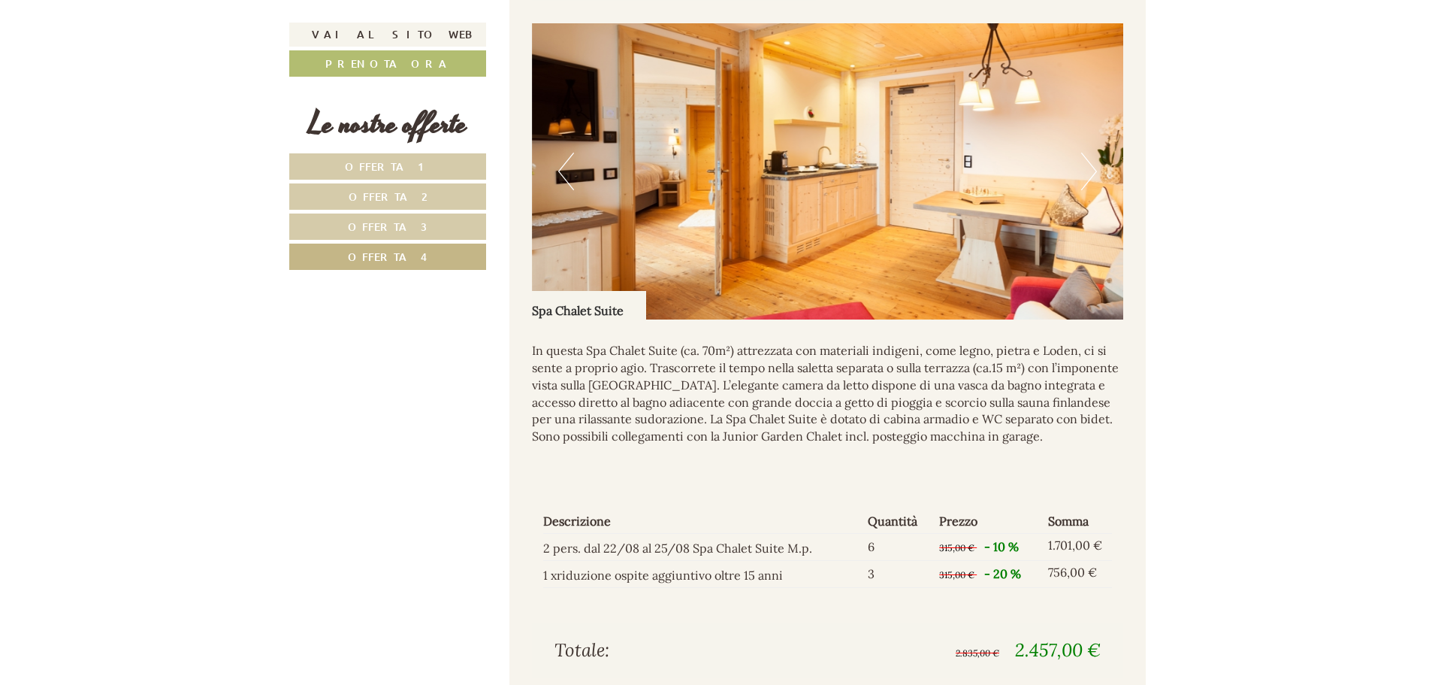
scroll to position [705, 0]
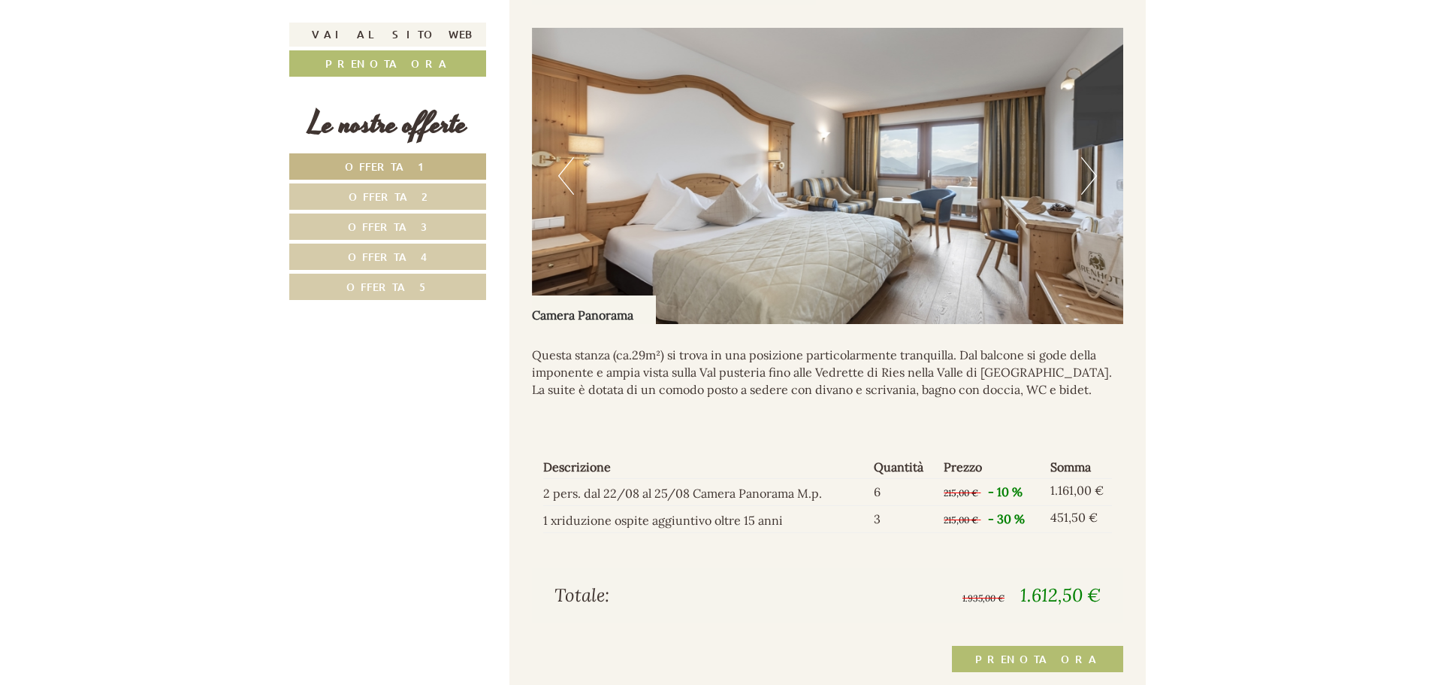
scroll to position [1578, 0]
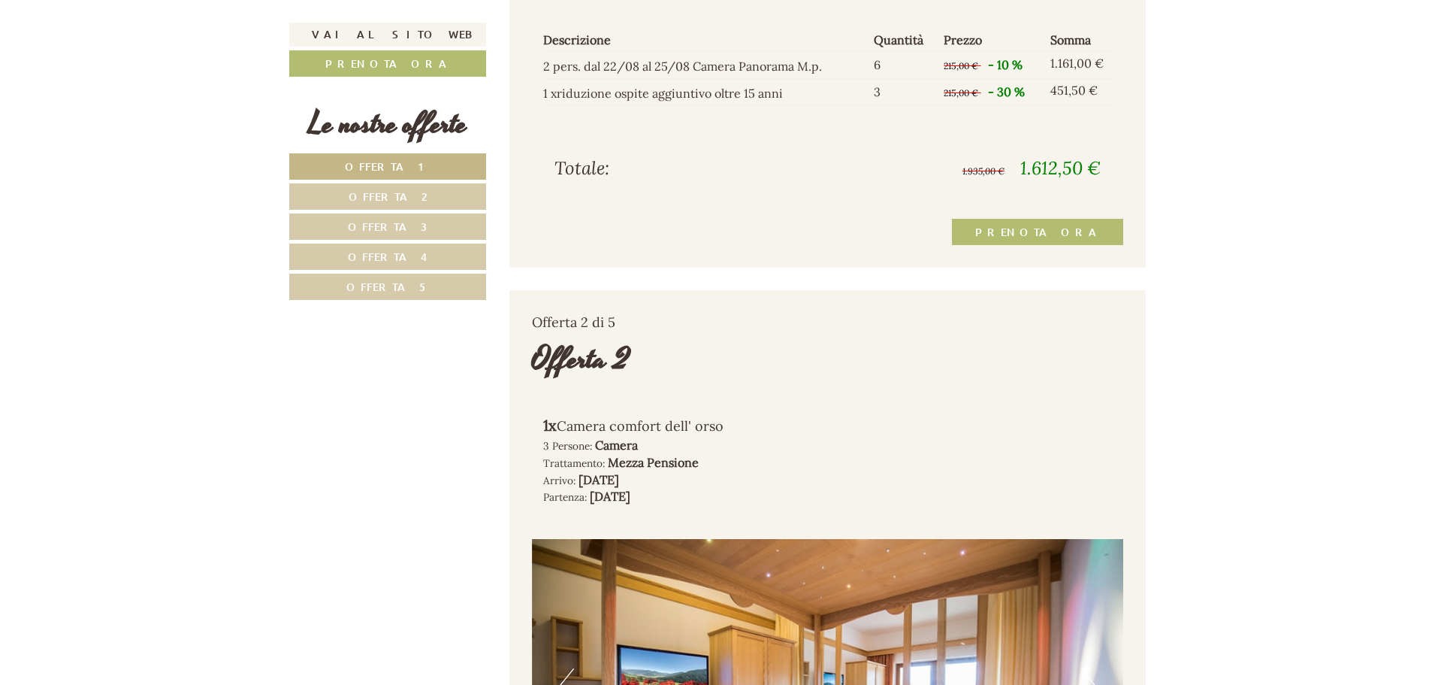
click at [411, 274] on link "Offerta 5" at bounding box center [387, 286] width 197 height 26
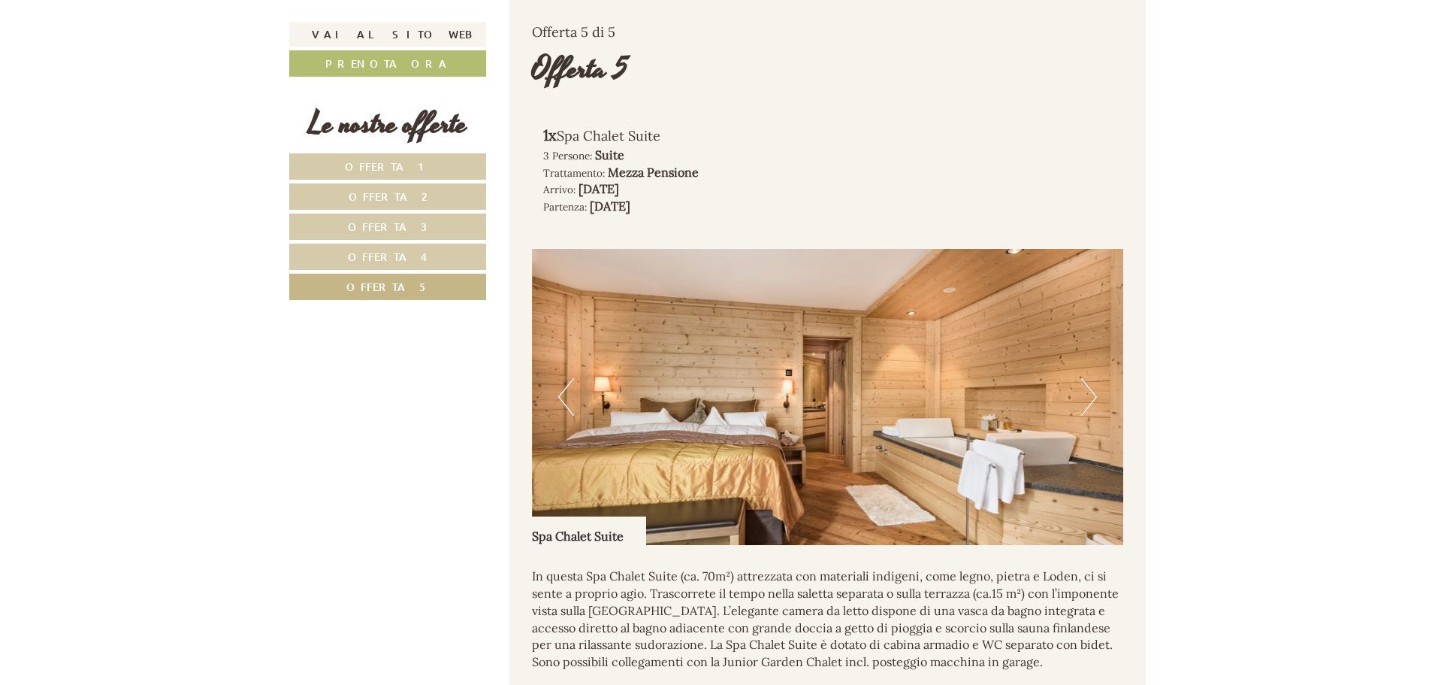
click at [413, 251] on span "Offerta 4" at bounding box center [388, 256] width 80 height 14
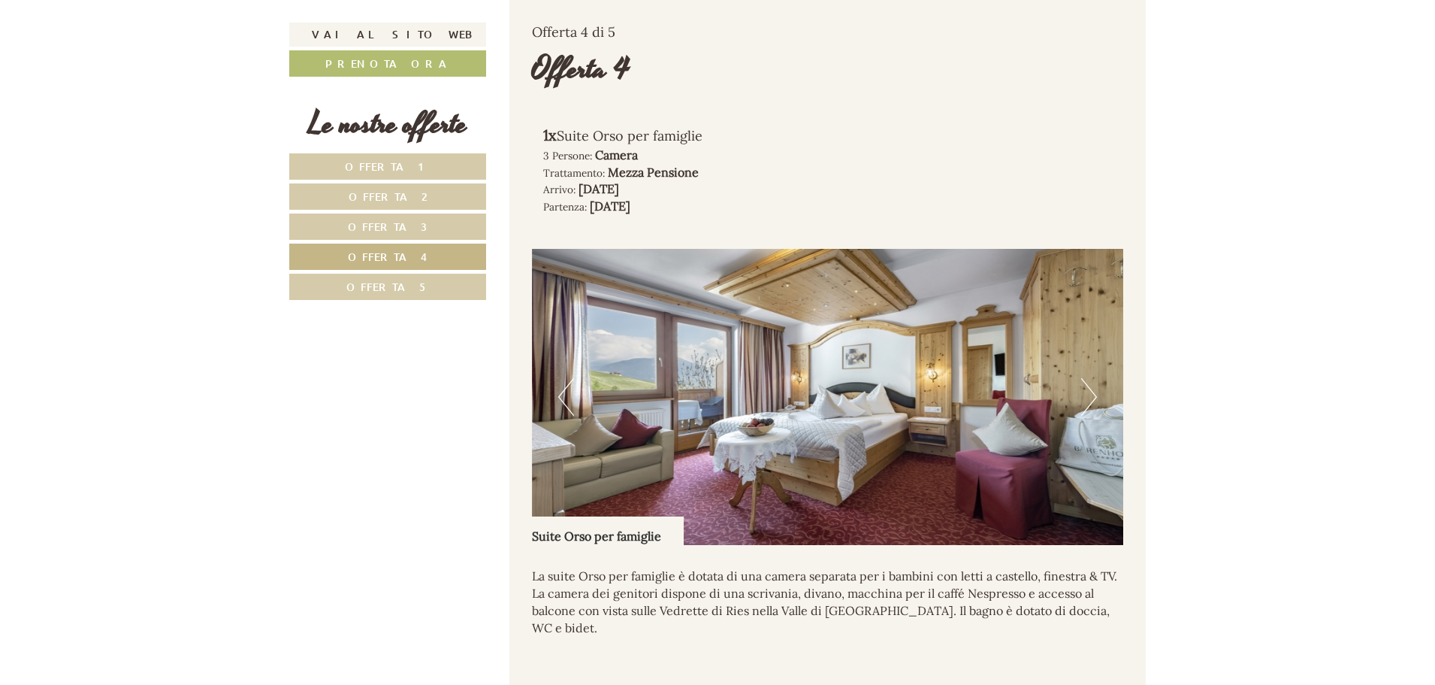
click at [427, 228] on link "Offerta 3" at bounding box center [387, 226] width 197 height 26
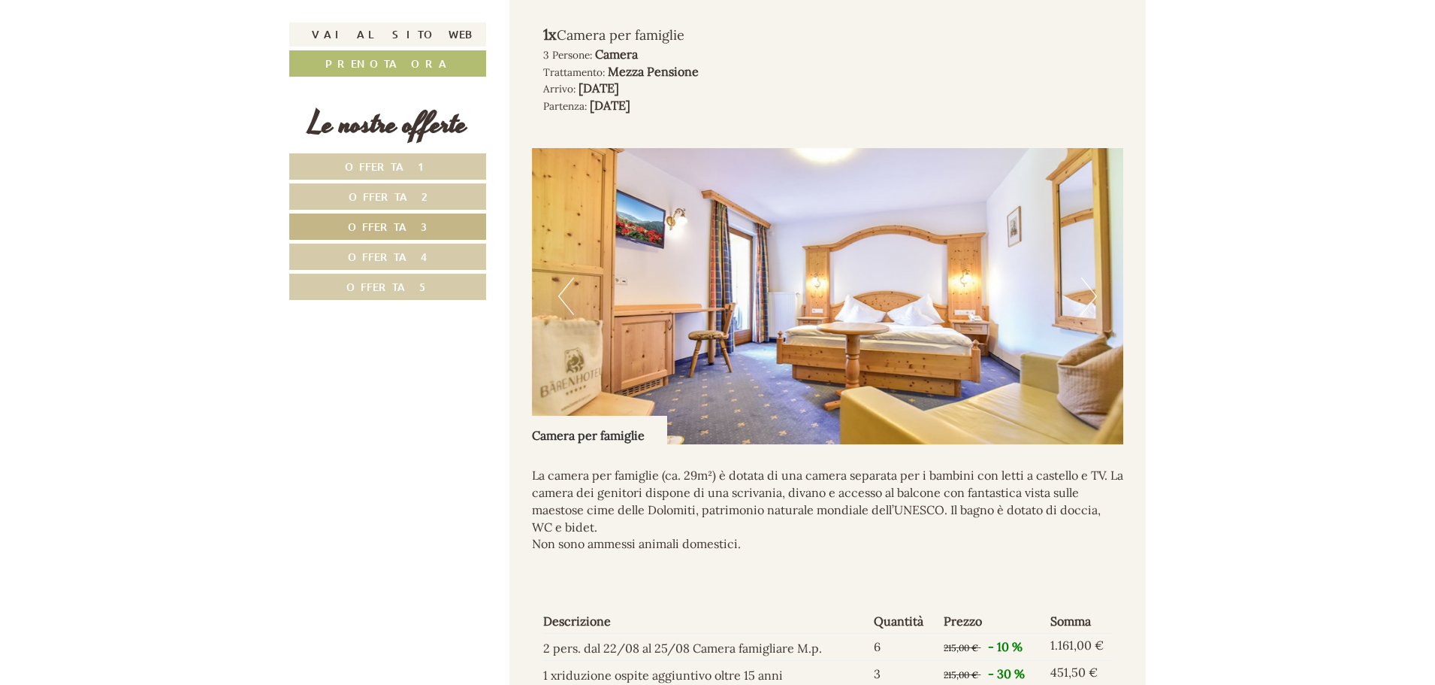
scroll to position [1005, 0]
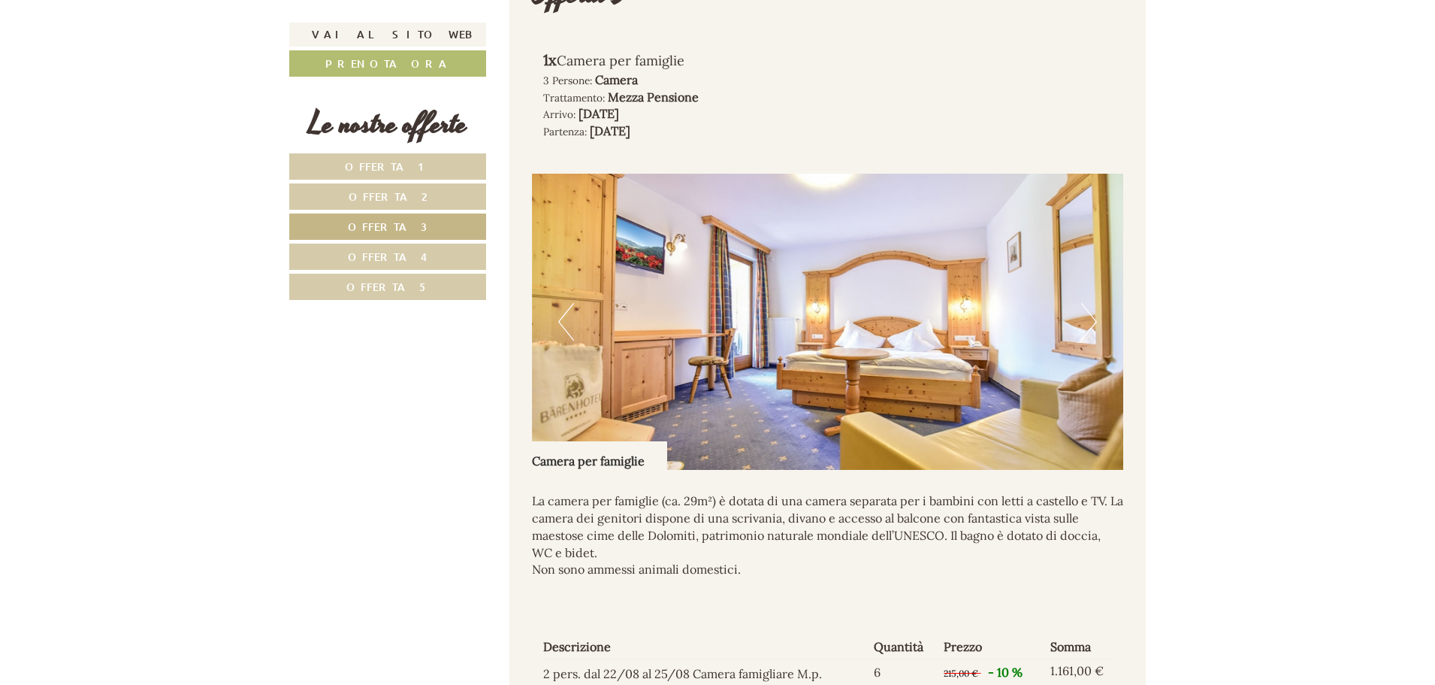
click at [1094, 319] on button "Next" at bounding box center [1089, 322] width 16 height 38
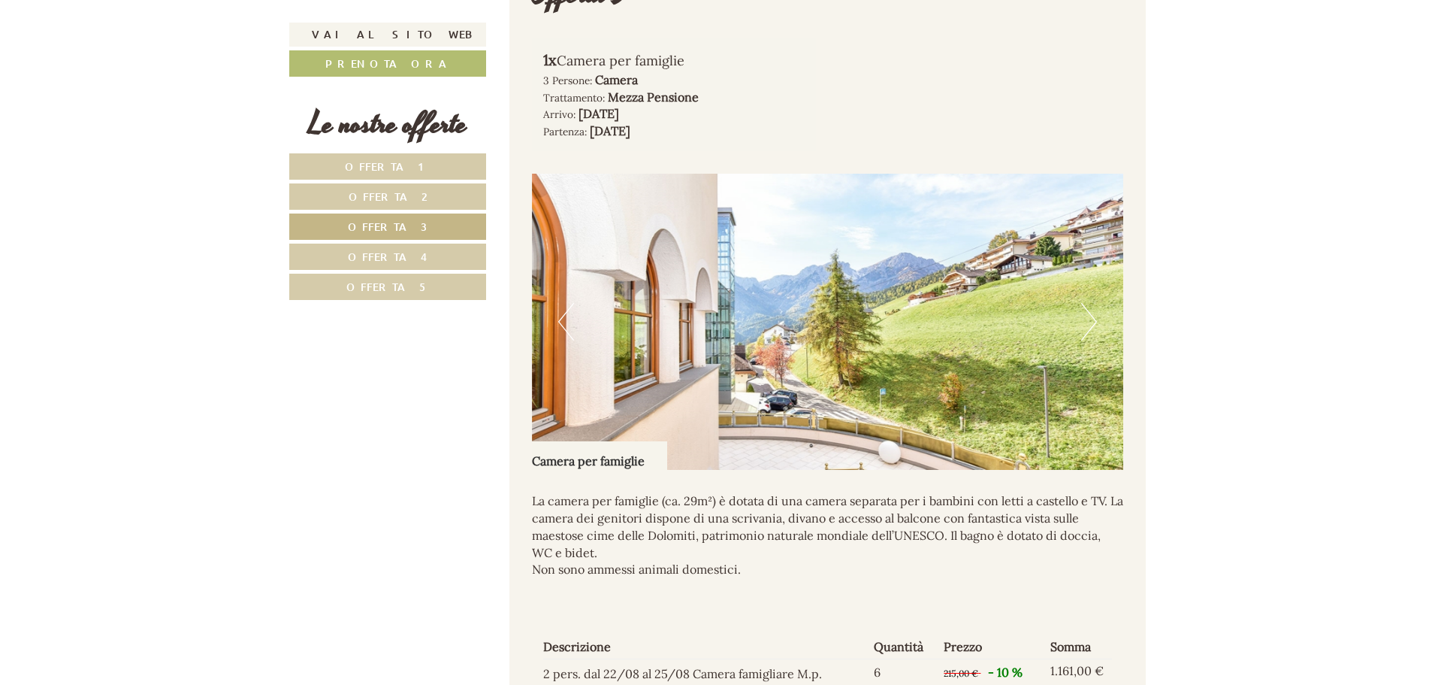
click at [1094, 319] on button "Next" at bounding box center [1089, 322] width 16 height 38
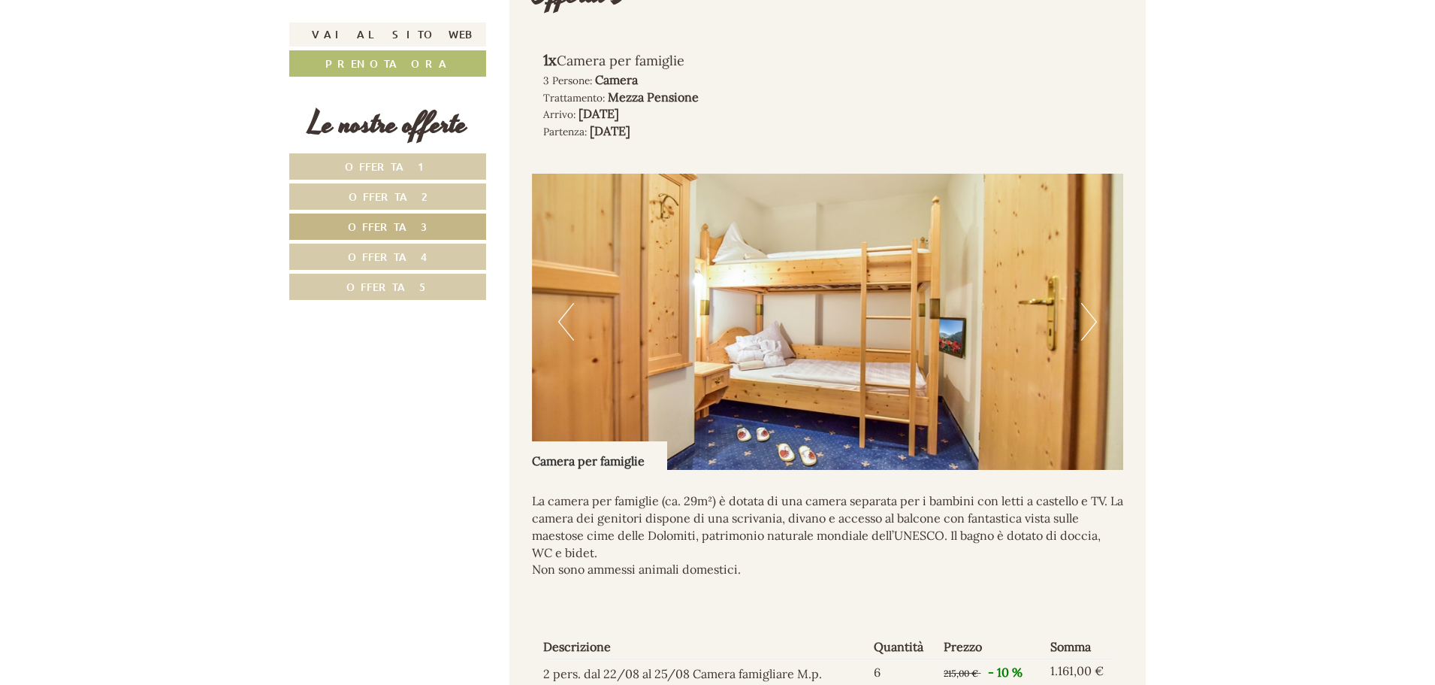
click at [1094, 319] on button "Next" at bounding box center [1089, 322] width 16 height 38
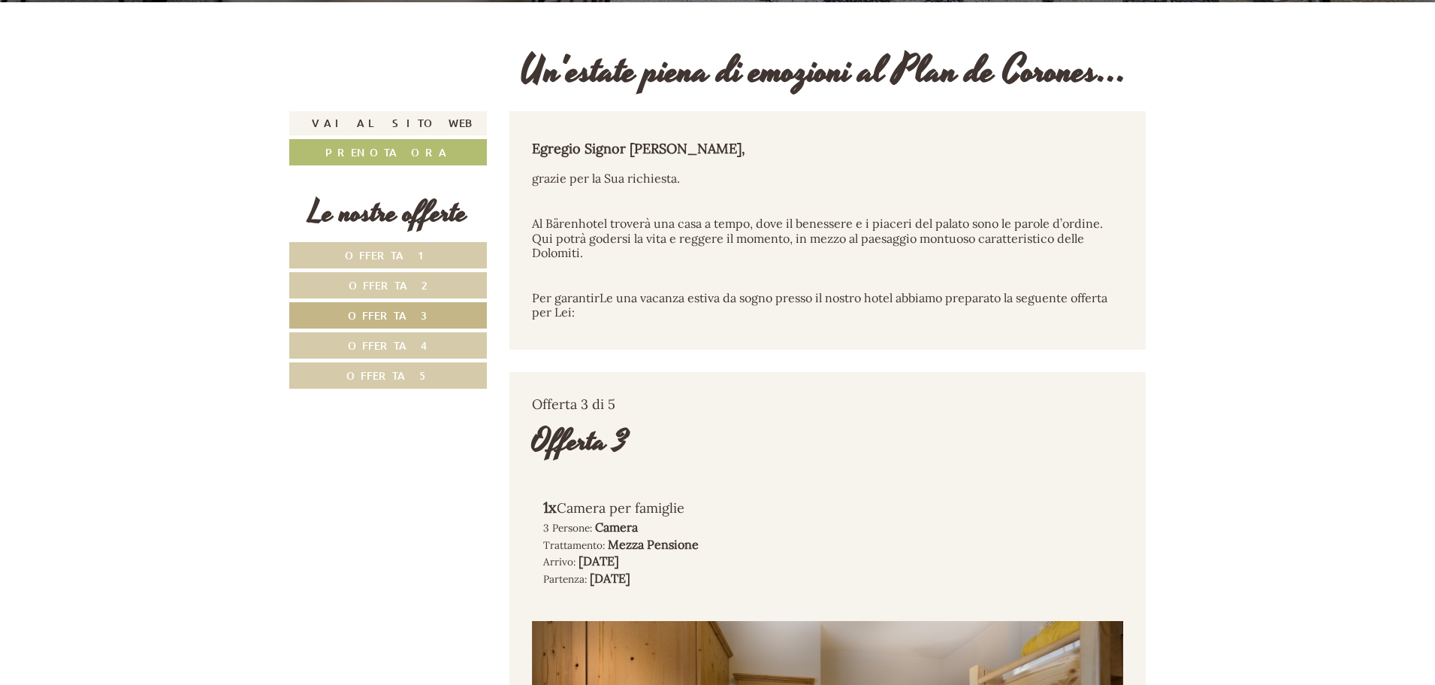
scroll to position [404, 0]
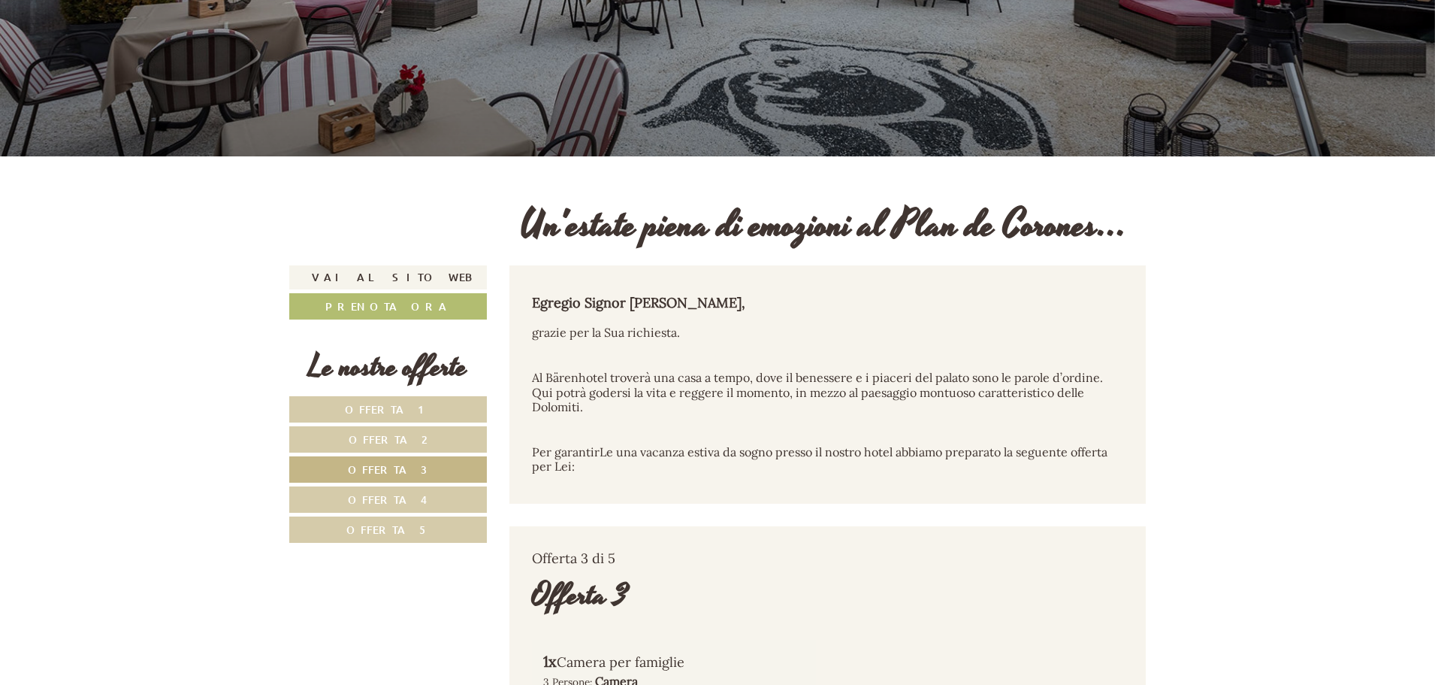
click at [422, 403] on link "Offerta 1" at bounding box center [388, 409] width 198 height 26
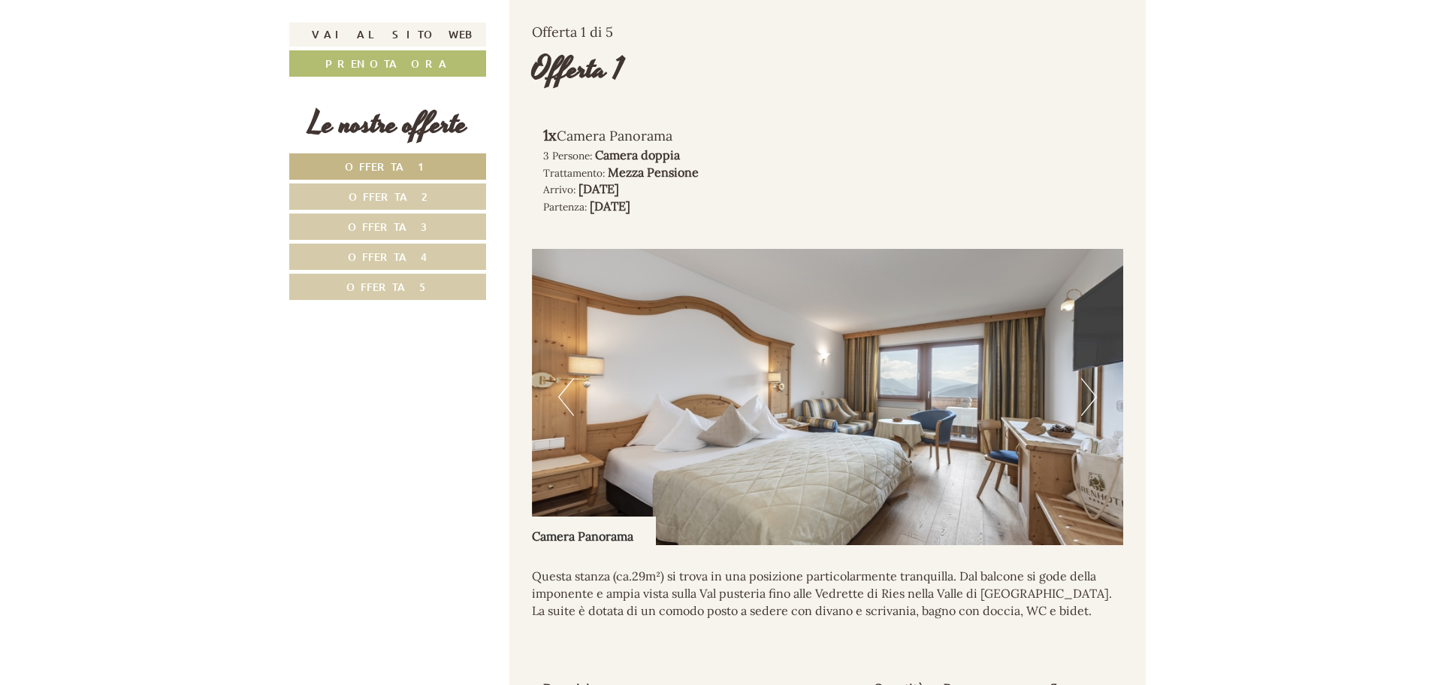
click at [1090, 398] on button "Next" at bounding box center [1089, 397] width 16 height 38
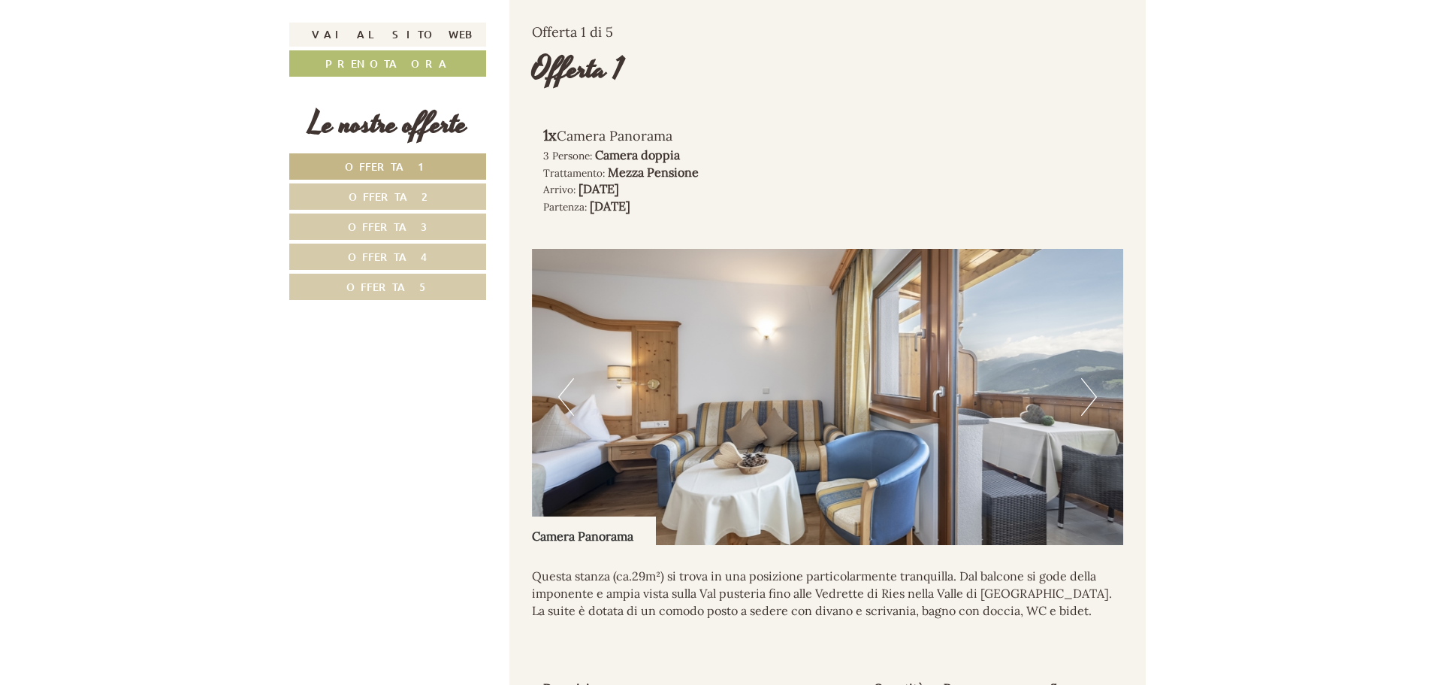
click at [1090, 398] on button "Next" at bounding box center [1089, 397] width 16 height 38
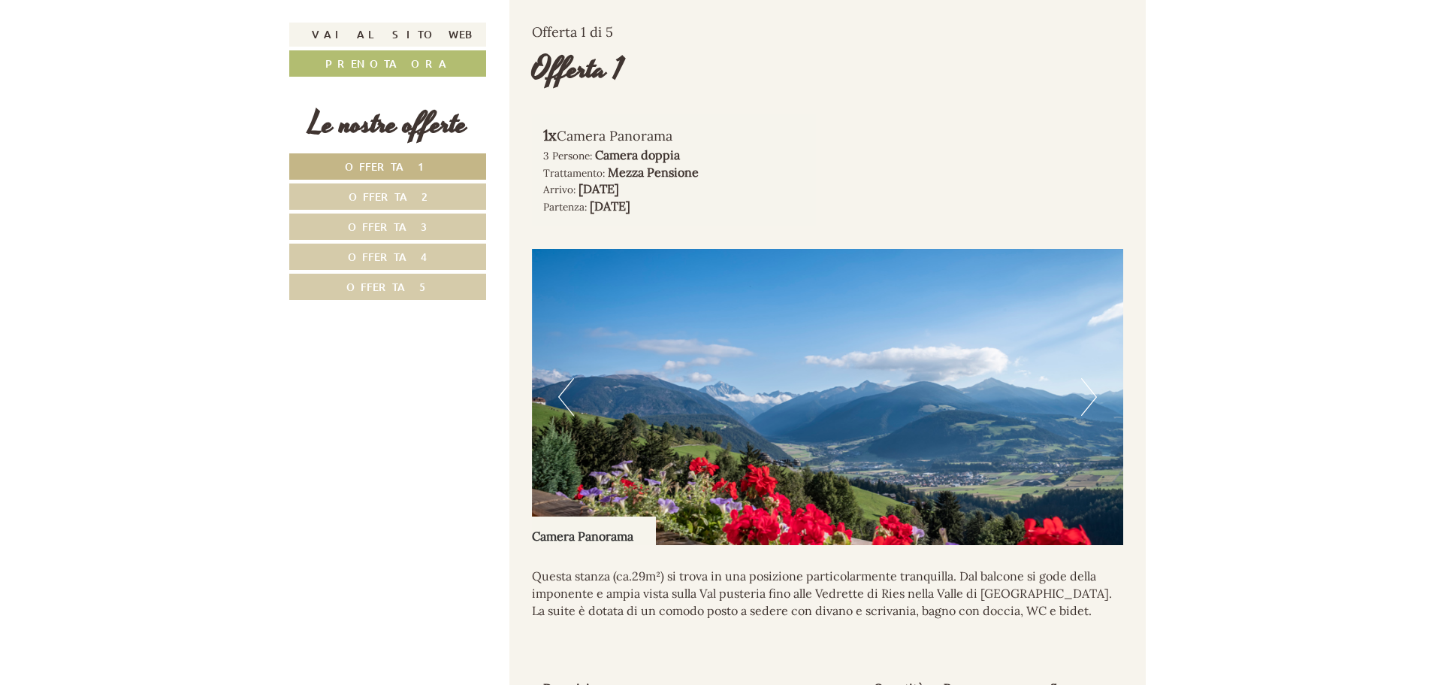
click at [1090, 398] on button "Next" at bounding box center [1089, 397] width 16 height 38
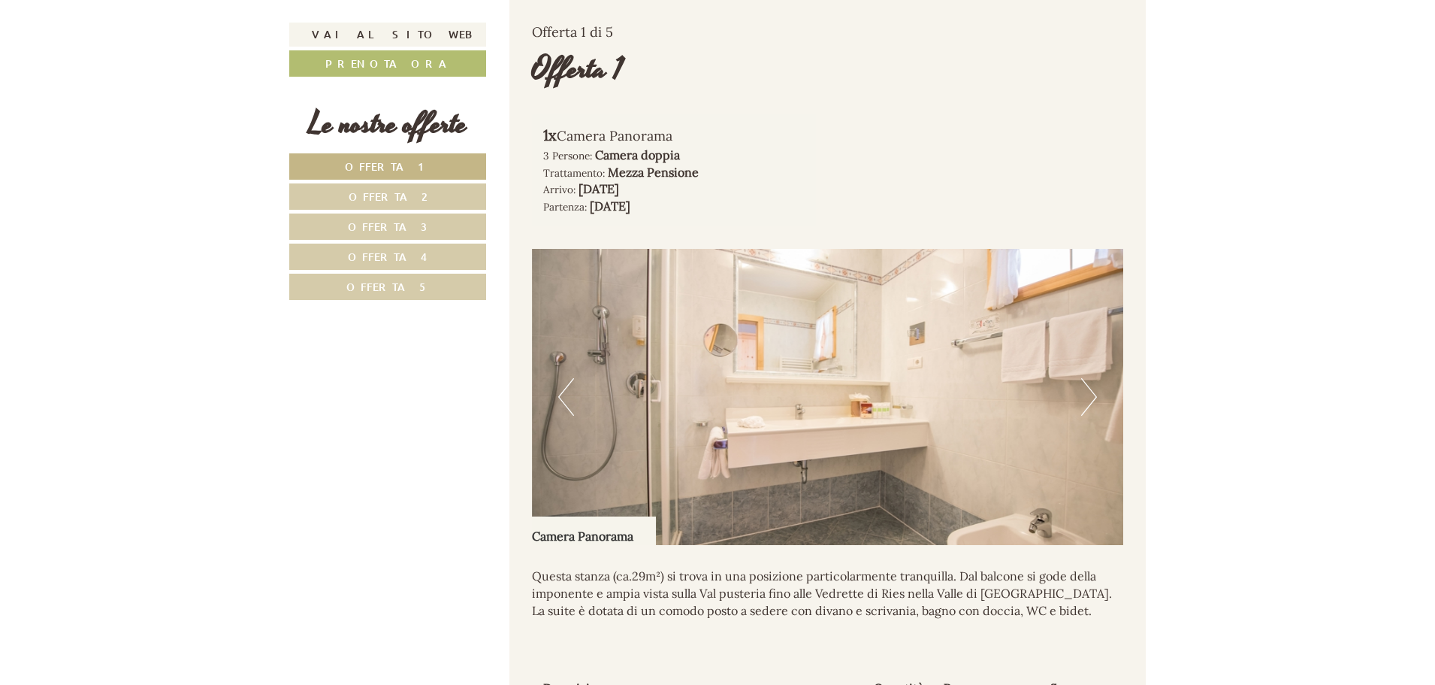
click at [1090, 398] on button "Next" at bounding box center [1089, 397] width 16 height 38
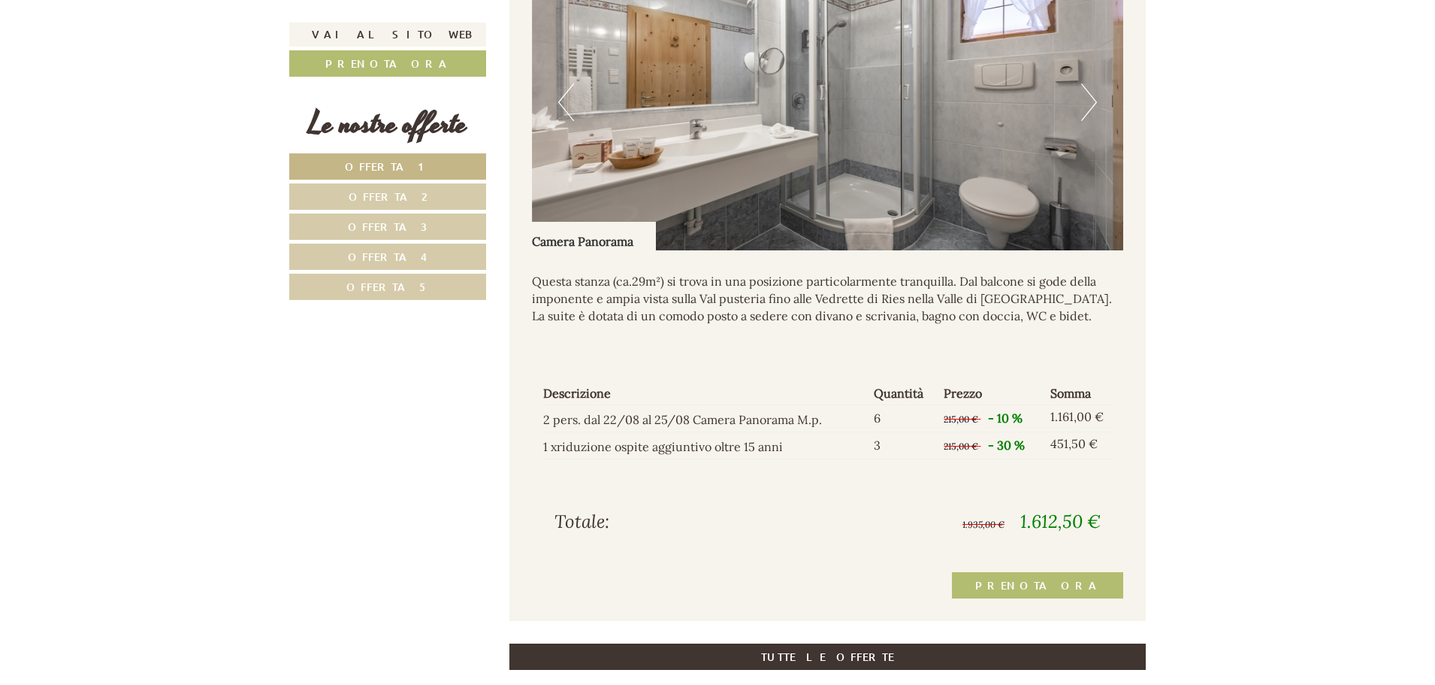
scroll to position [1231, 0]
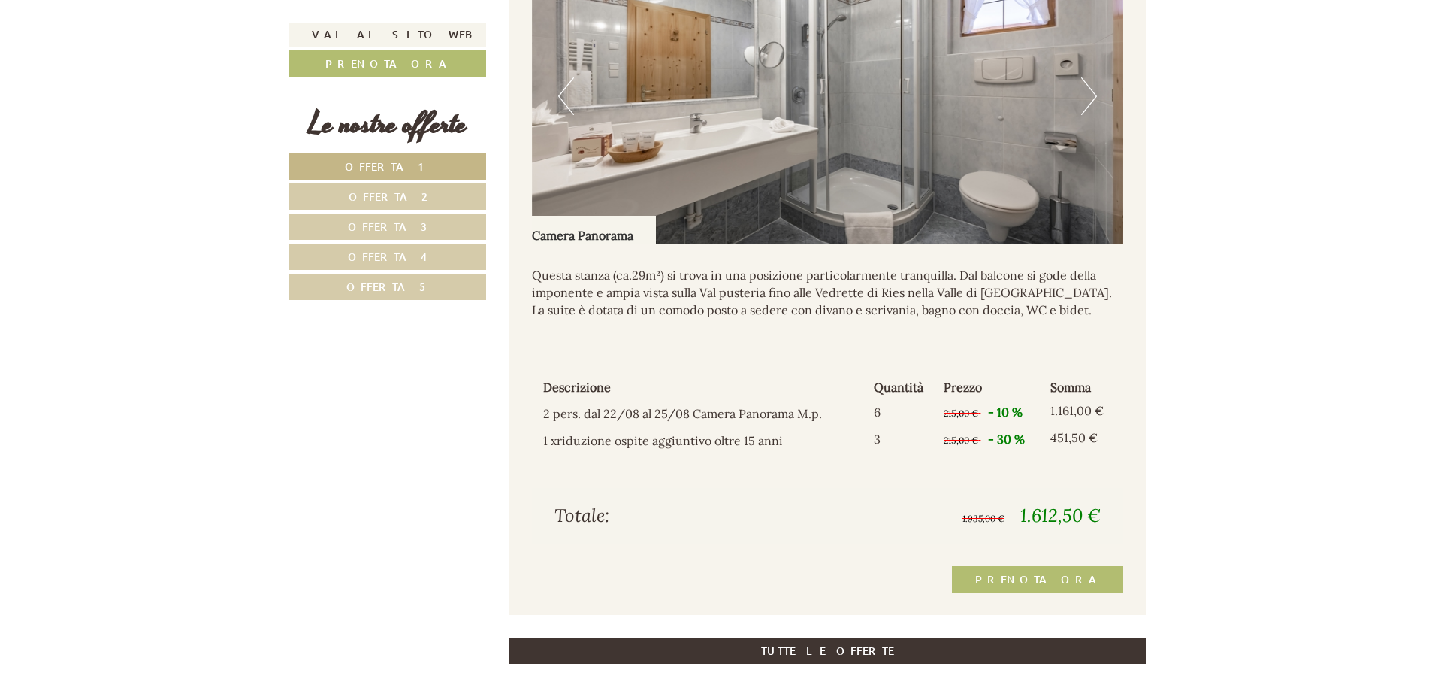
click at [427, 200] on link "Offerta 2" at bounding box center [387, 196] width 197 height 26
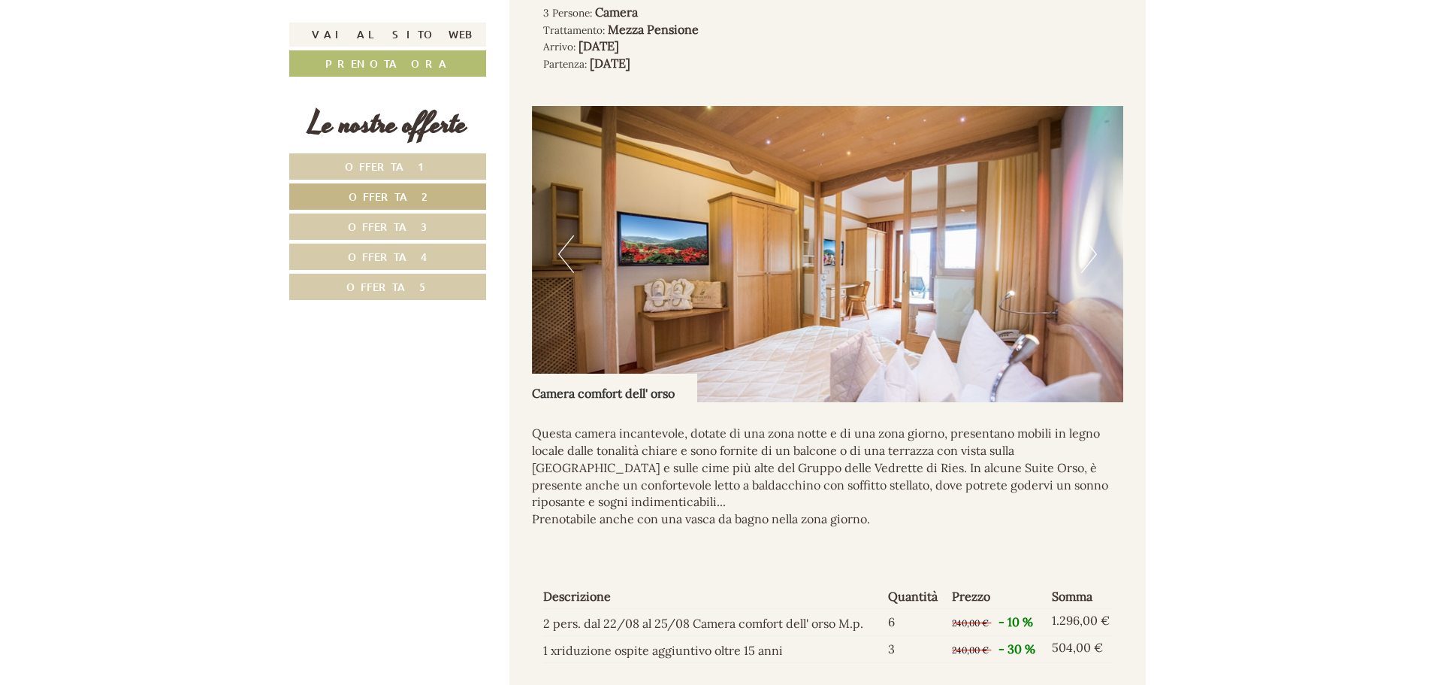
scroll to position [1381, 0]
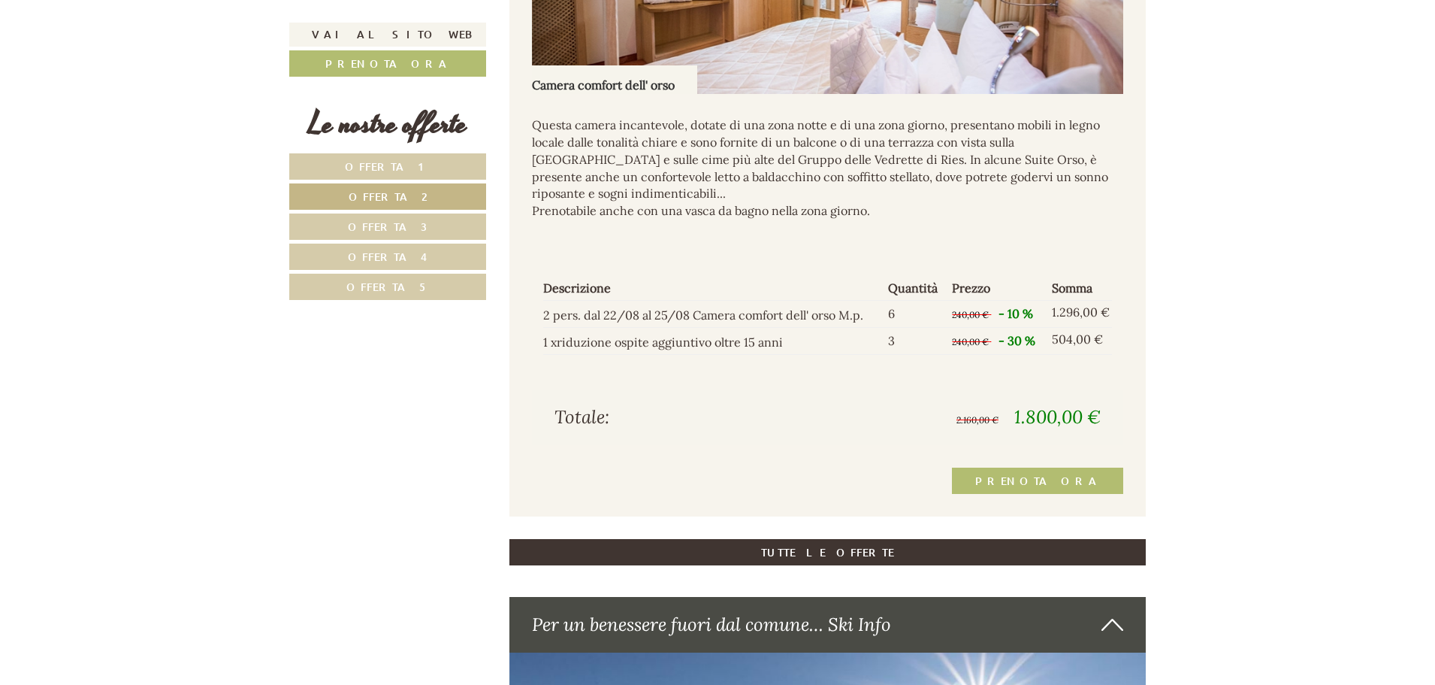
click at [409, 222] on span "Offerta 3" at bounding box center [388, 226] width 80 height 14
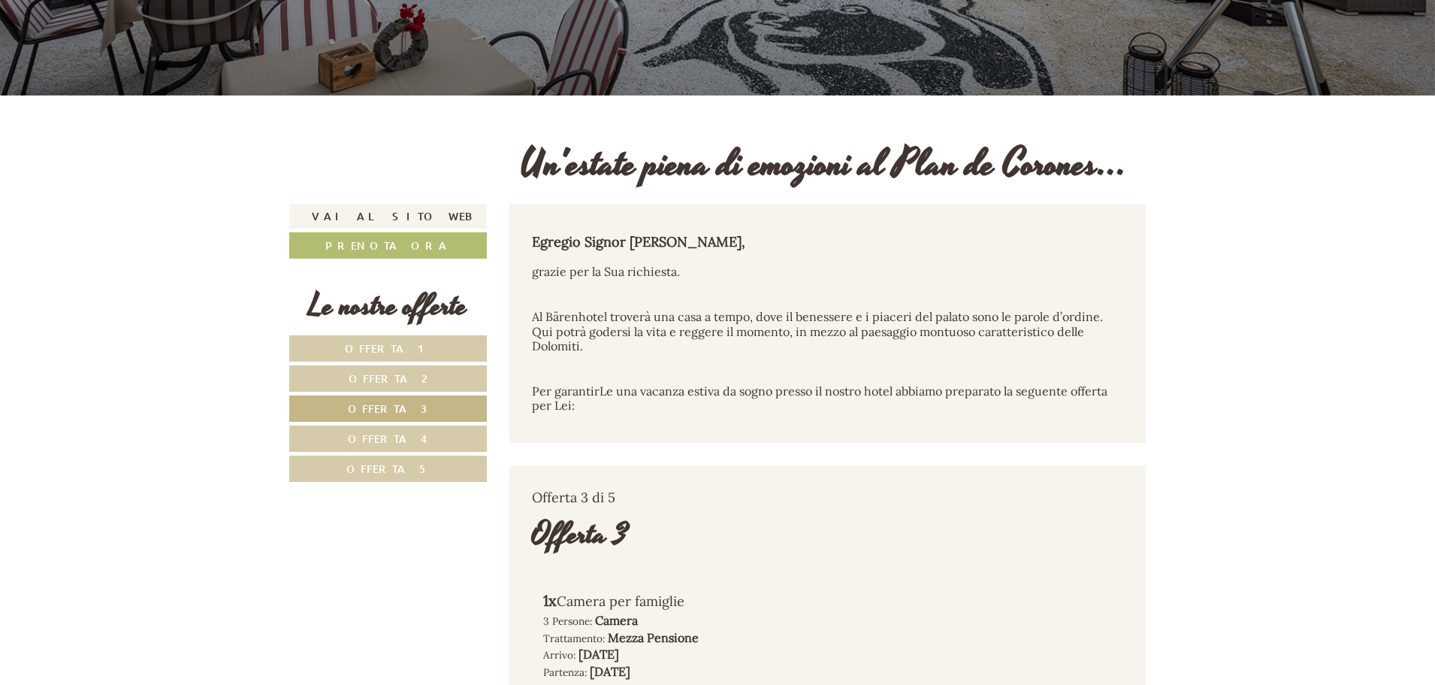
scroll to position [179, 0]
